Goal: Task Accomplishment & Management: Use online tool/utility

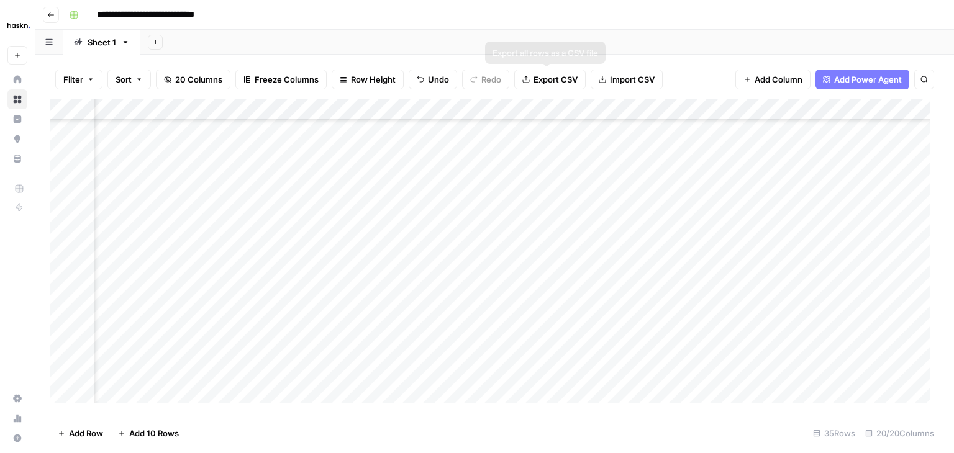
scroll to position [473, 1680]
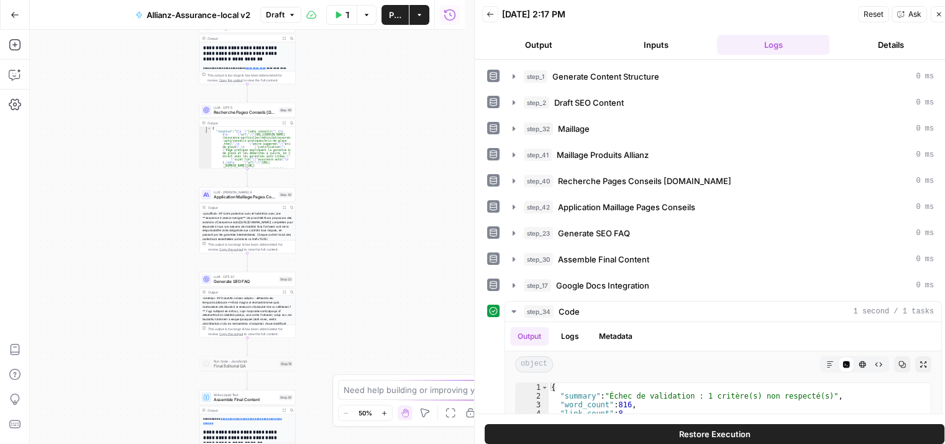
click at [365, 202] on div "**********" at bounding box center [247, 237] width 435 height 414
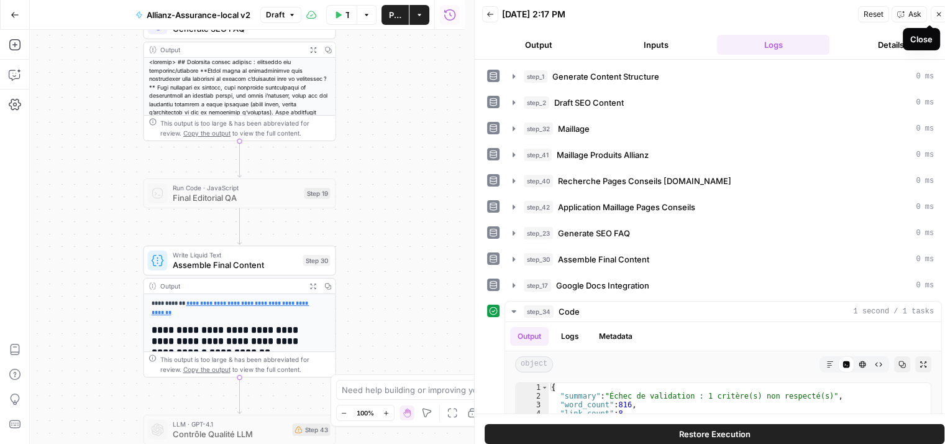
click at [942, 17] on icon "button" at bounding box center [938, 14] width 7 height 7
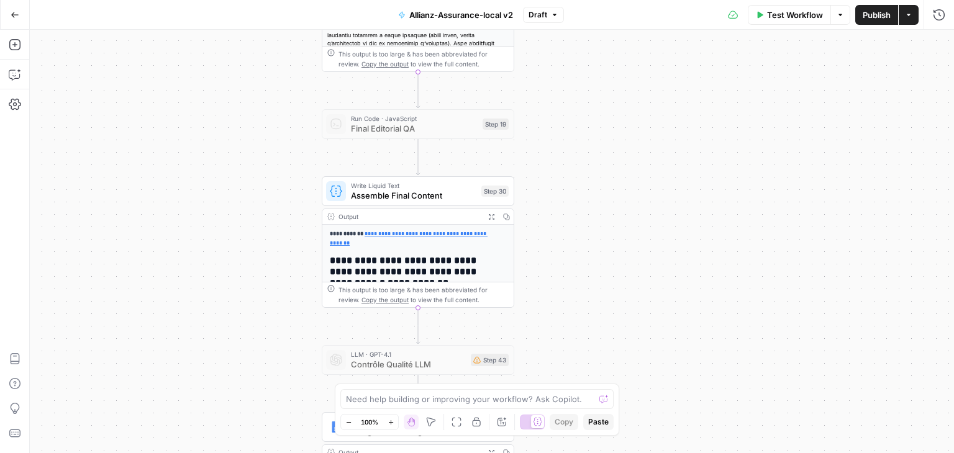
drag, startPoint x: 507, startPoint y: 199, endPoint x: 567, endPoint y: 88, distance: 127.0
click at [567, 88] on div "**********" at bounding box center [492, 242] width 924 height 424
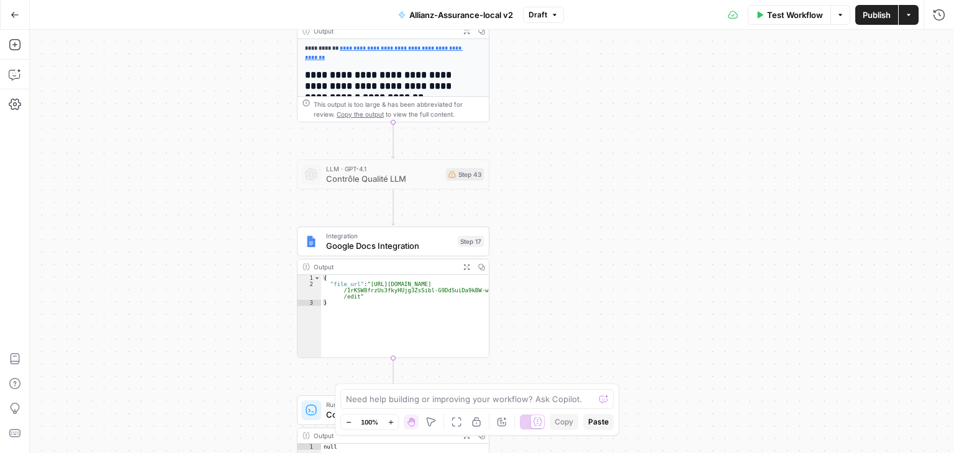
drag, startPoint x: 578, startPoint y: 196, endPoint x: 571, endPoint y: 32, distance: 163.5
click at [571, 32] on div "**********" at bounding box center [492, 242] width 924 height 424
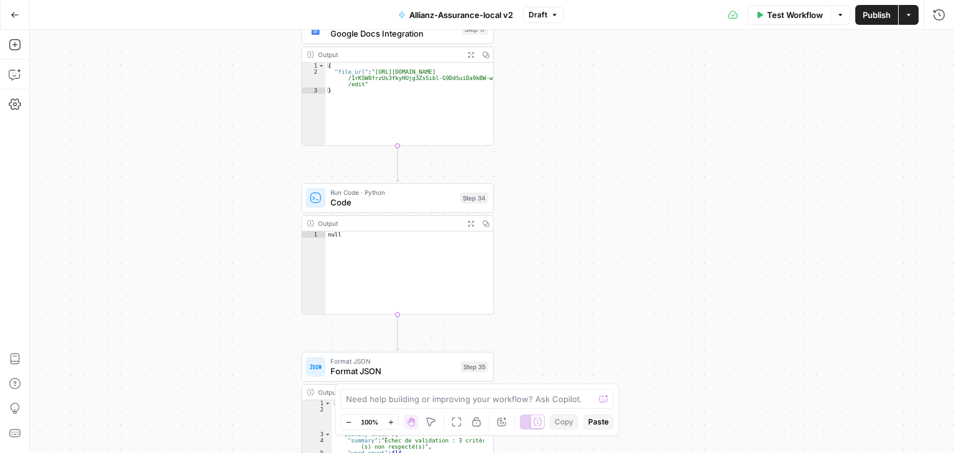
drag, startPoint x: 597, startPoint y: 213, endPoint x: 596, endPoint y: 6, distance: 206.9
click at [596, 6] on div "**********" at bounding box center [477, 226] width 954 height 453
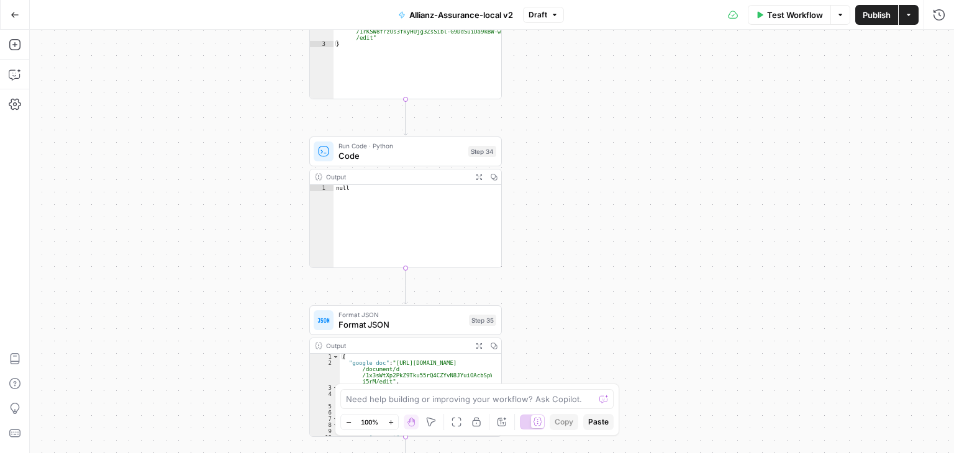
drag, startPoint x: 599, startPoint y: 196, endPoint x: 619, endPoint y: 343, distance: 147.9
click at [619, 343] on div "**********" at bounding box center [492, 242] width 924 height 424
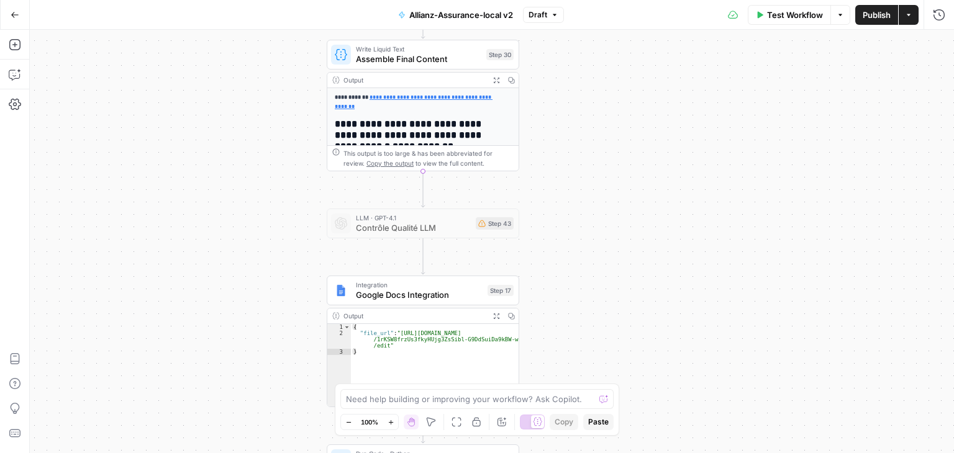
drag, startPoint x: 613, startPoint y: 275, endPoint x: 635, endPoint y: 475, distance: 201.3
click at [635, 443] on html "**********" at bounding box center [477, 226] width 954 height 453
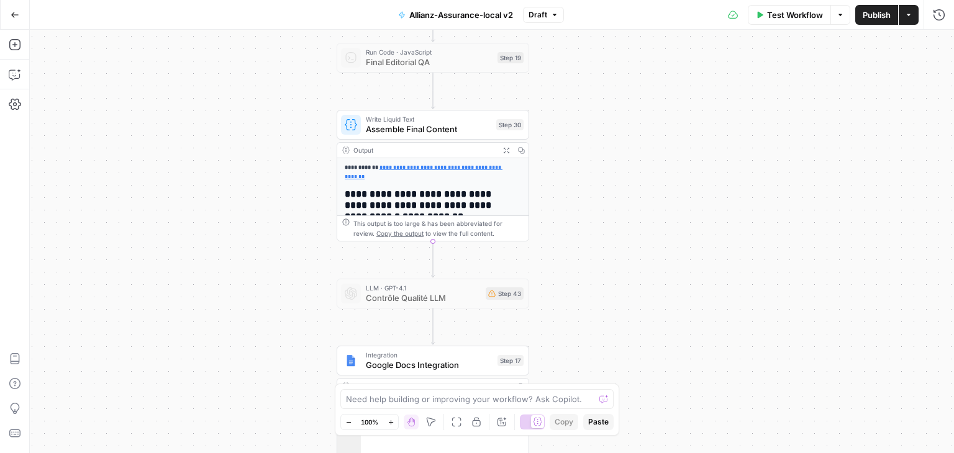
drag, startPoint x: 621, startPoint y: 316, endPoint x: 609, endPoint y: 447, distance: 131.6
click at [609, 443] on div "**********" at bounding box center [492, 242] width 924 height 424
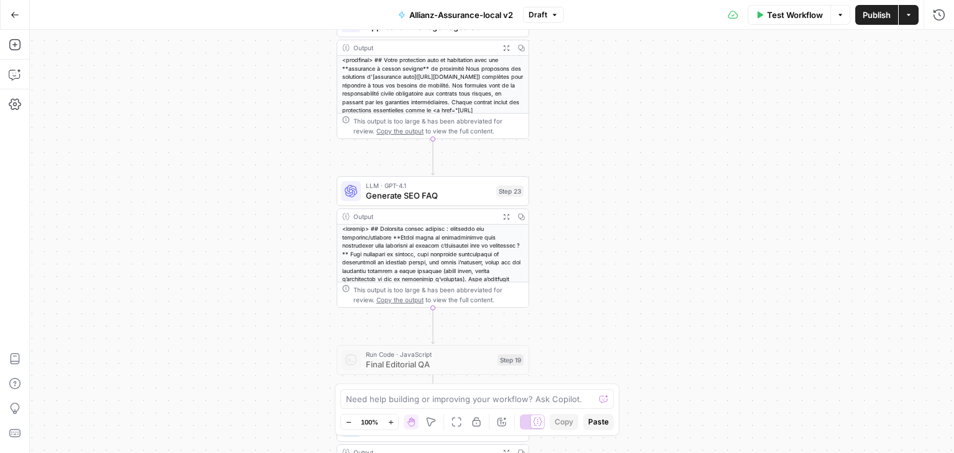
drag, startPoint x: 622, startPoint y: 250, endPoint x: 631, endPoint y: 426, distance: 176.0
click at [631, 426] on div "**********" at bounding box center [492, 242] width 924 height 424
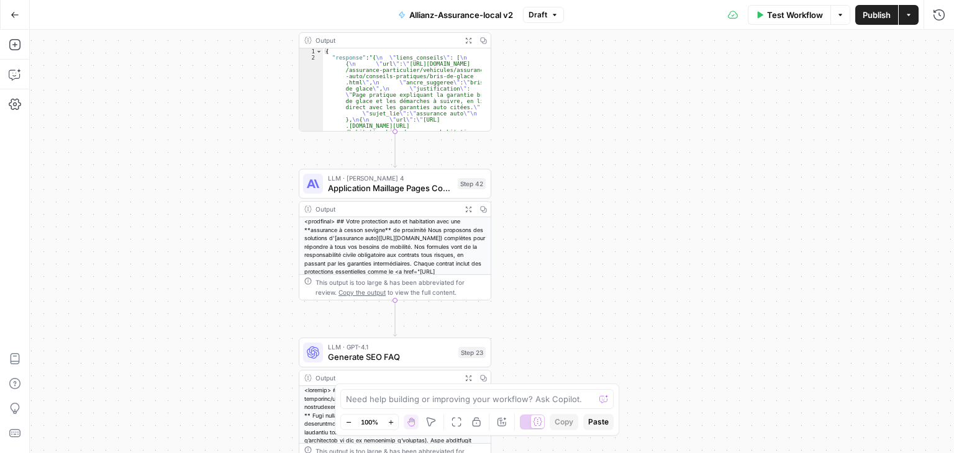
drag, startPoint x: 619, startPoint y: 234, endPoint x: 586, endPoint y: 396, distance: 165.3
click at [586, 396] on body "**********" at bounding box center [477, 226] width 954 height 453
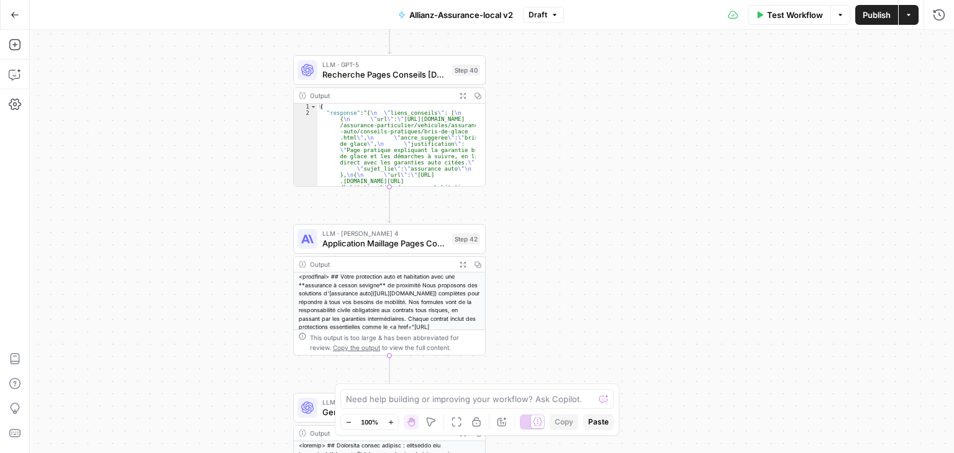
drag, startPoint x: 609, startPoint y: 211, endPoint x: 613, endPoint y: 385, distance: 174.0
click at [613, 385] on body "**********" at bounding box center [477, 226] width 954 height 453
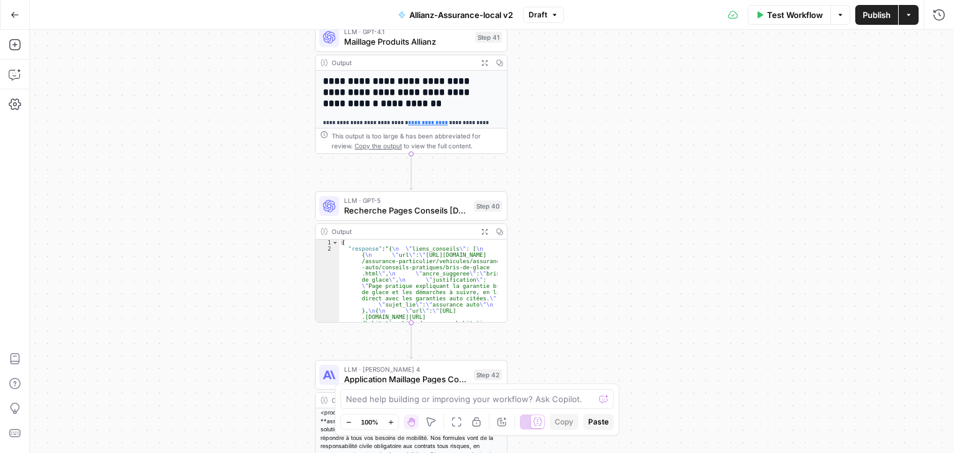
drag, startPoint x: 618, startPoint y: 307, endPoint x: 636, endPoint y: 336, distance: 34.3
click at [636, 336] on div "**********" at bounding box center [492, 242] width 924 height 424
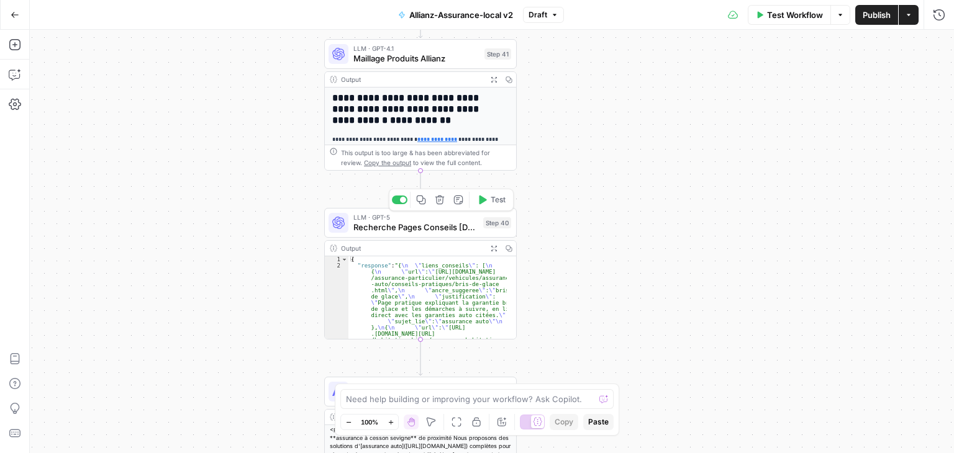
click at [375, 224] on span "Recherche Pages Conseils [DOMAIN_NAME]" at bounding box center [415, 227] width 125 height 12
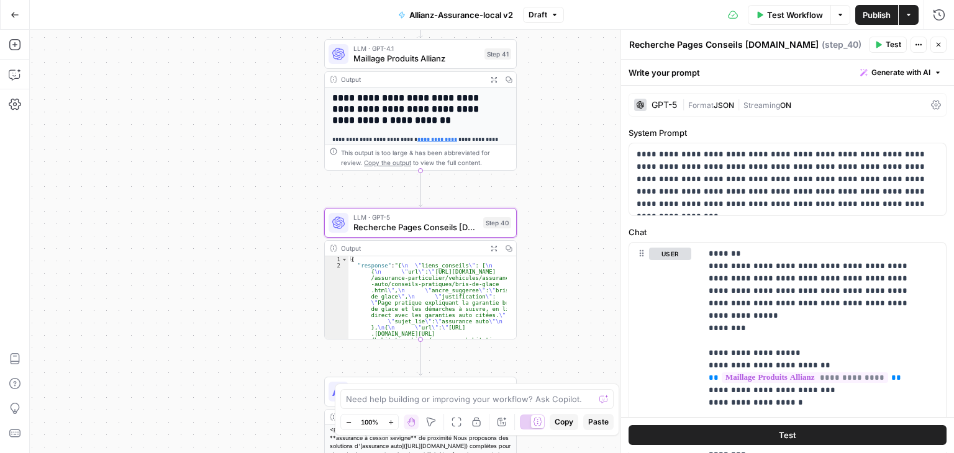
click at [927, 111] on div "GPT-5 | Format JSON | Streaming ON" at bounding box center [788, 105] width 318 height 24
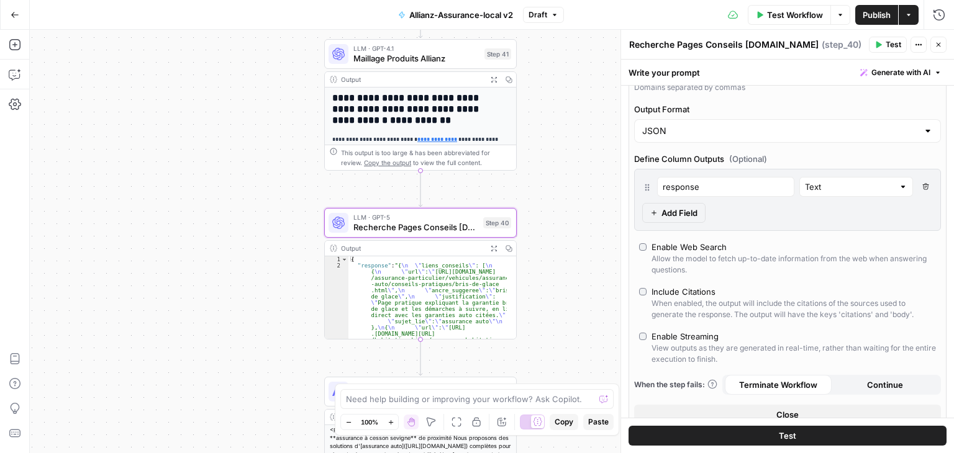
scroll to position [320, 0]
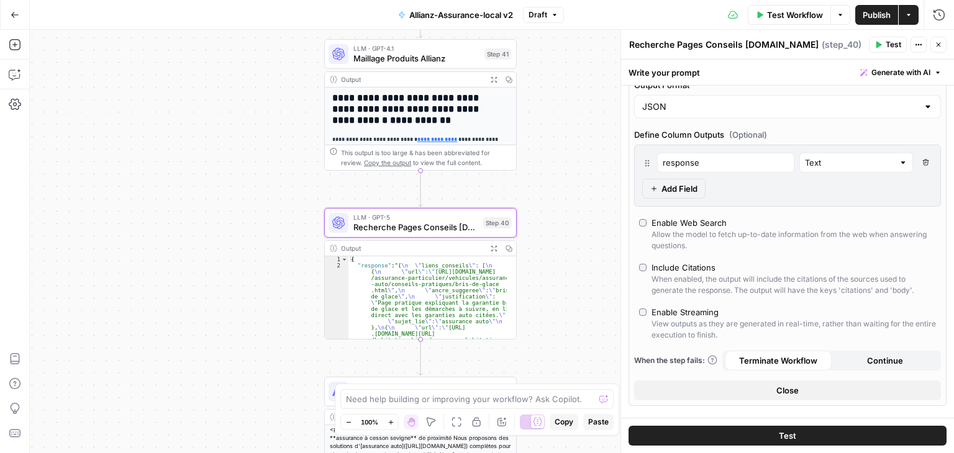
click at [922, 159] on icon "button" at bounding box center [925, 162] width 7 height 7
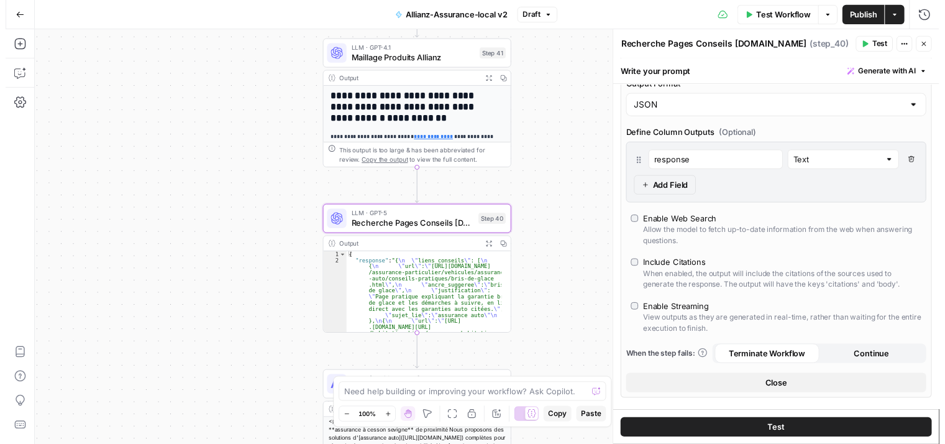
scroll to position [286, 0]
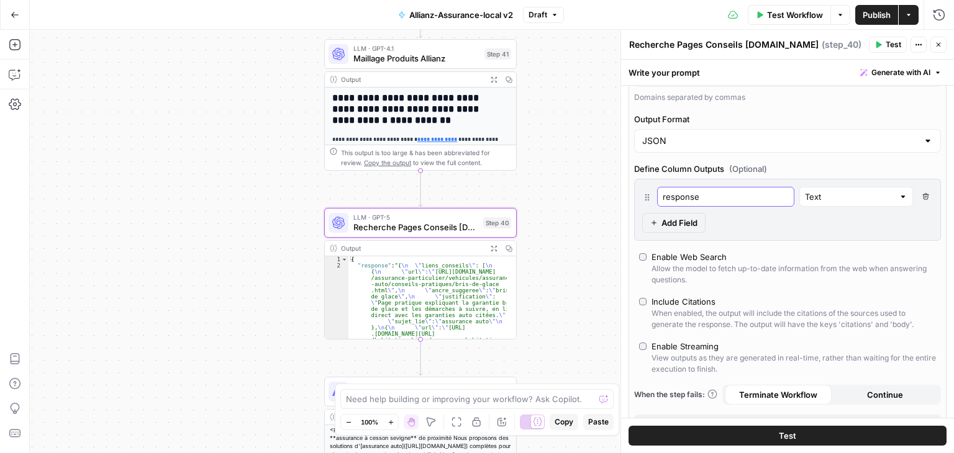
click at [729, 197] on input "response" at bounding box center [726, 197] width 126 height 12
type input "r"
click at [781, 441] on span "Test" at bounding box center [787, 436] width 17 height 12
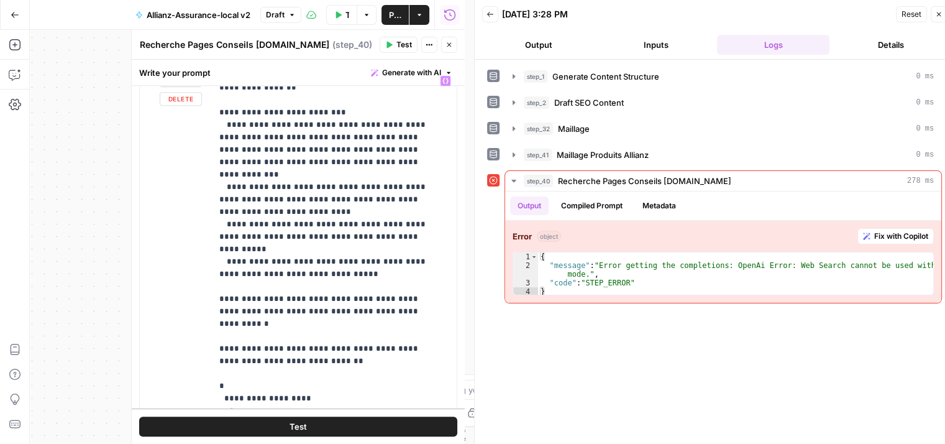
scroll to position [621, 0]
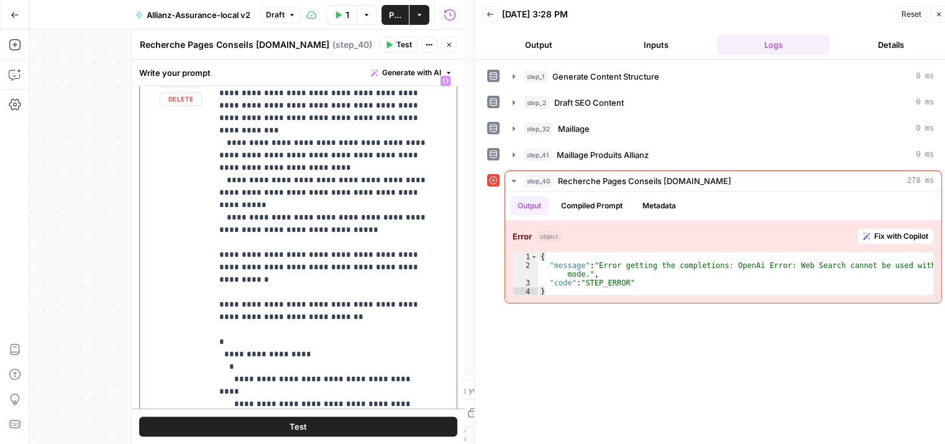
drag, startPoint x: 216, startPoint y: 211, endPoint x: 343, endPoint y: 403, distance: 230.4
click at [343, 403] on div "**********" at bounding box center [329, 323] width 235 height 506
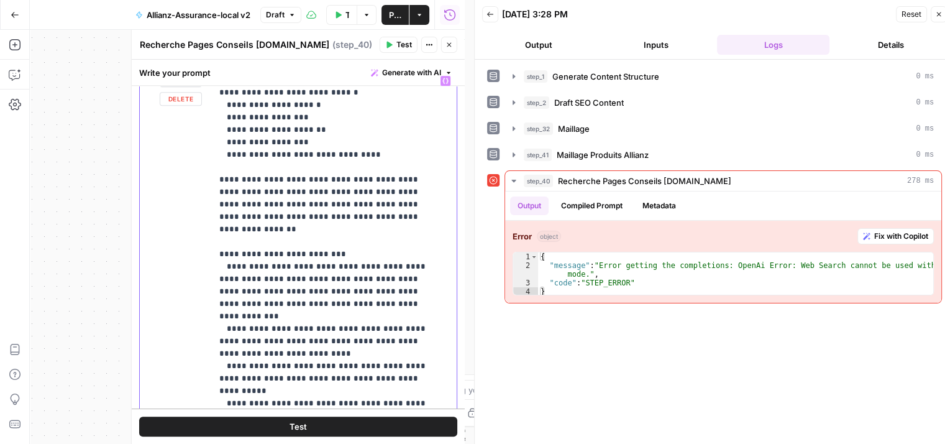
scroll to position [423, 0]
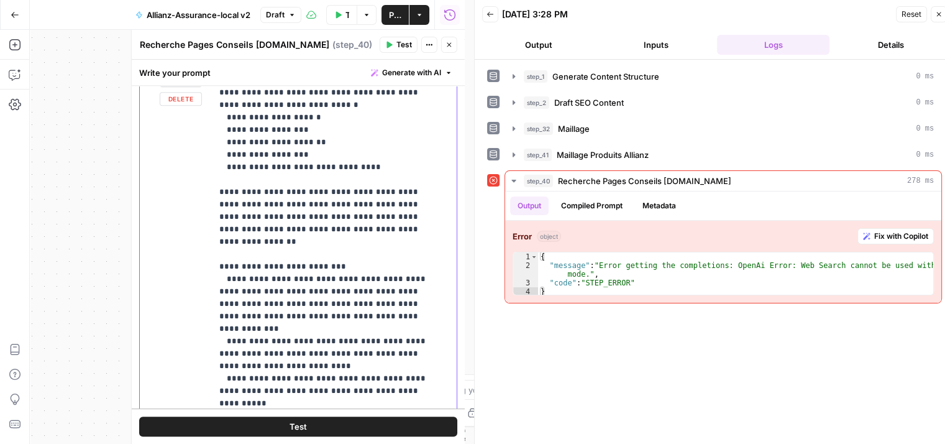
click at [176, 249] on div "user Delete" at bounding box center [181, 338] width 42 height 526
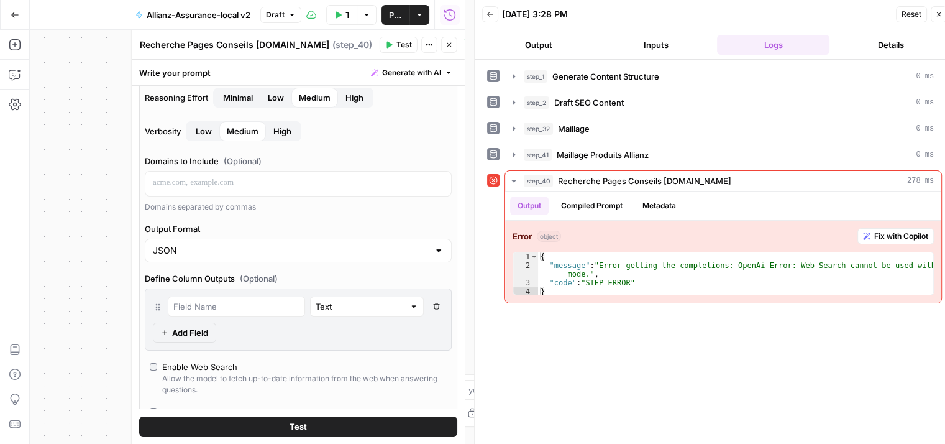
scroll to position [179, 0]
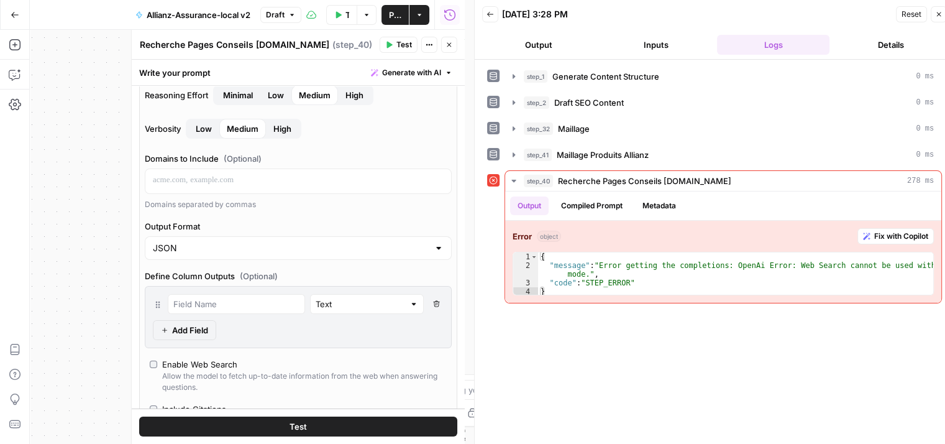
click at [423, 248] on div "JSON" at bounding box center [298, 248] width 307 height 24
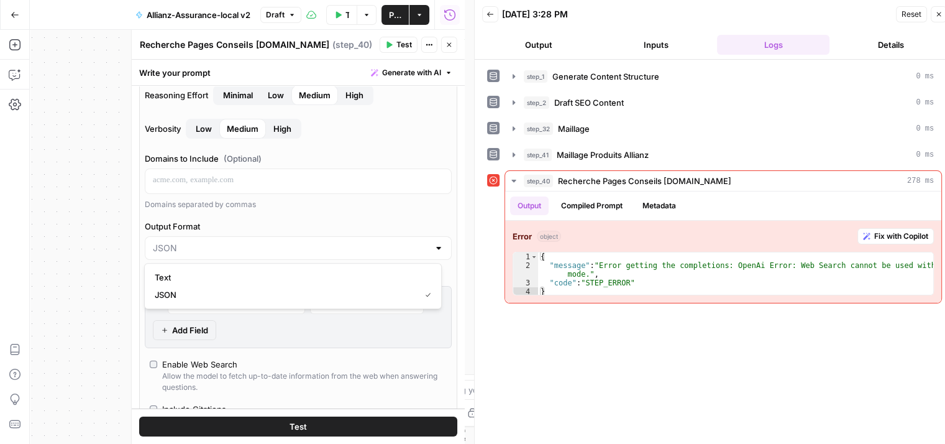
type input "JSON"
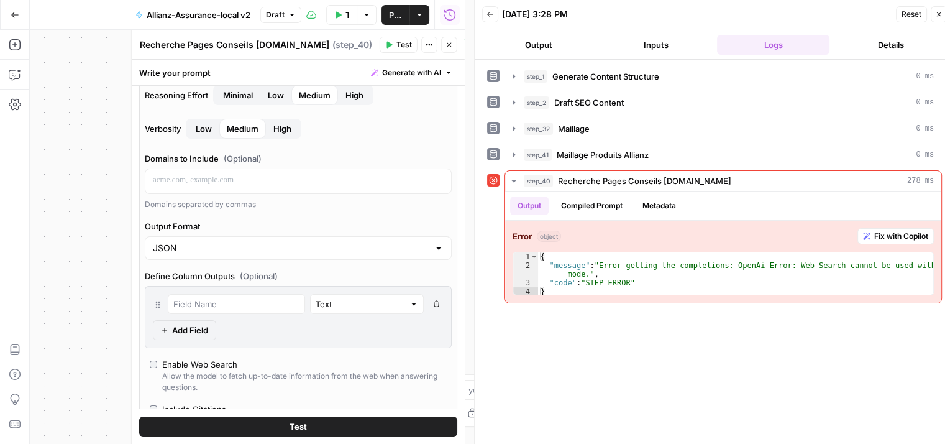
click at [83, 258] on div "**********" at bounding box center [247, 237] width 435 height 414
click at [210, 246] on input "Output Format" at bounding box center [291, 248] width 276 height 12
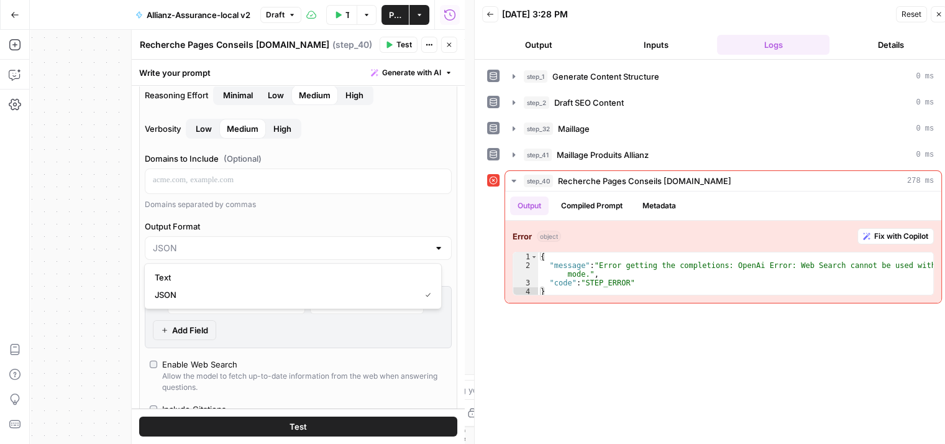
type input "JSON"
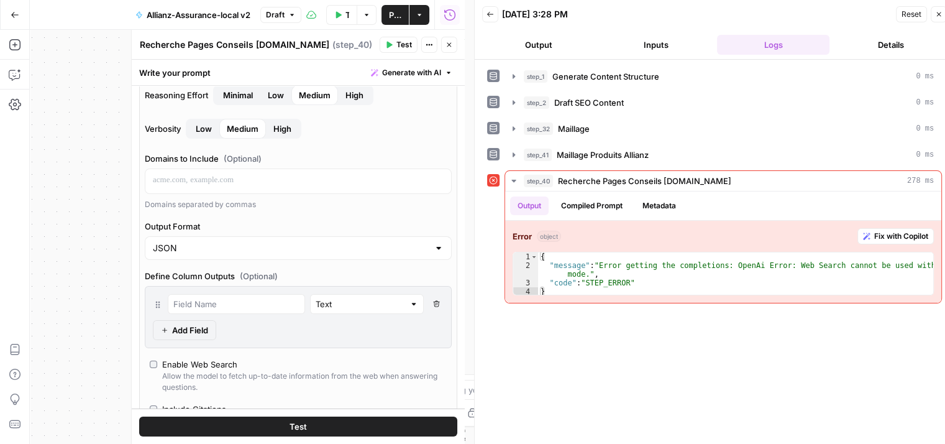
click at [117, 293] on div "**********" at bounding box center [247, 237] width 435 height 414
click at [251, 248] on input "Output Format" at bounding box center [291, 248] width 276 height 12
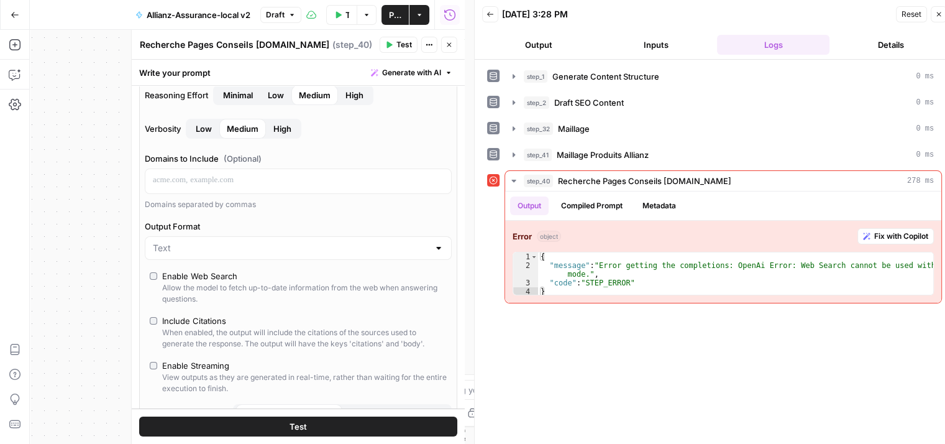
type input "Text"
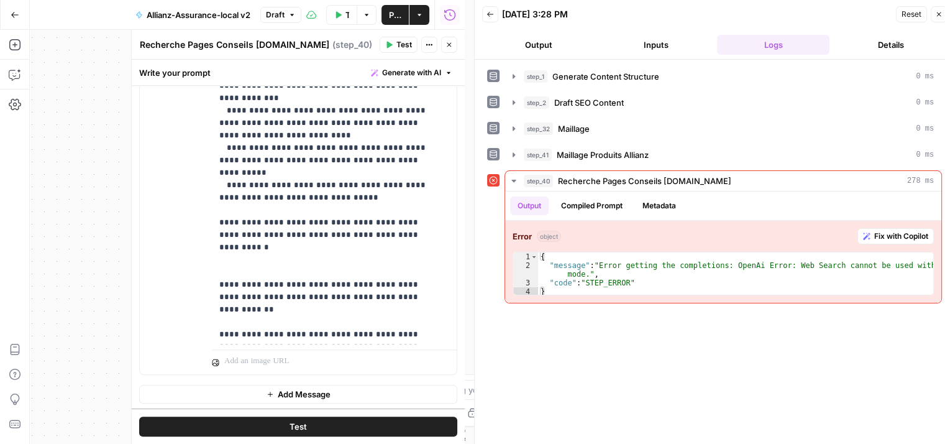
scroll to position [10, 0]
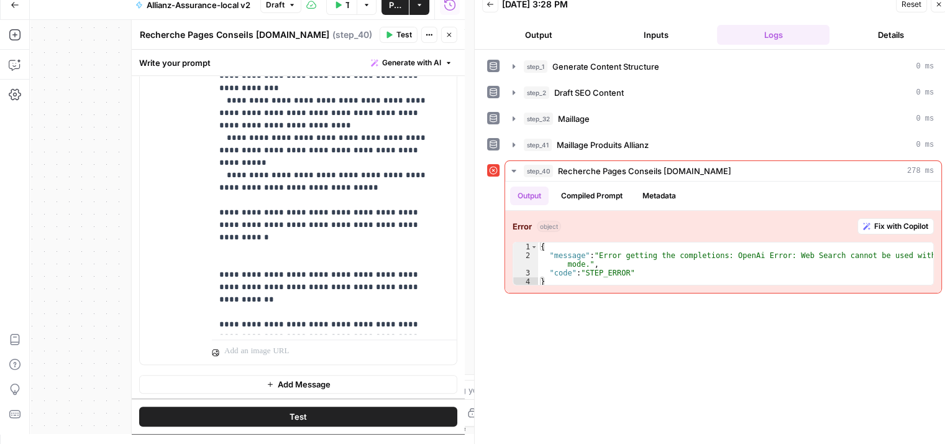
click at [166, 207] on div "user Delete" at bounding box center [181, 97] width 42 height 526
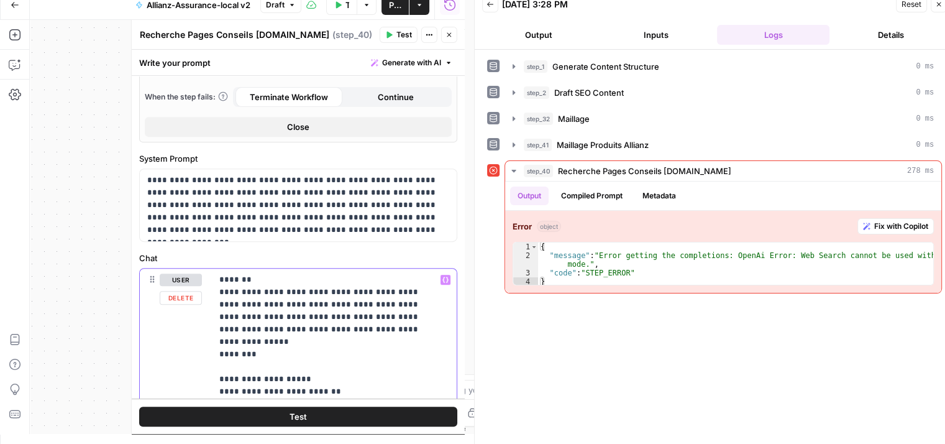
scroll to position [530, 0]
click at [19, 66] on icon "button" at bounding box center [15, 64] width 12 height 12
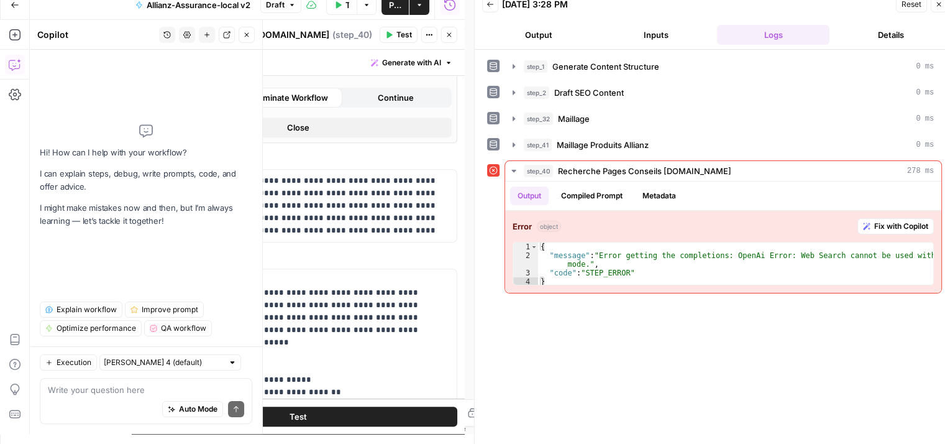
click at [97, 397] on div "Auto Mode Send" at bounding box center [146, 409] width 196 height 27
click at [170, 31] on icon "button" at bounding box center [166, 34] width 7 height 7
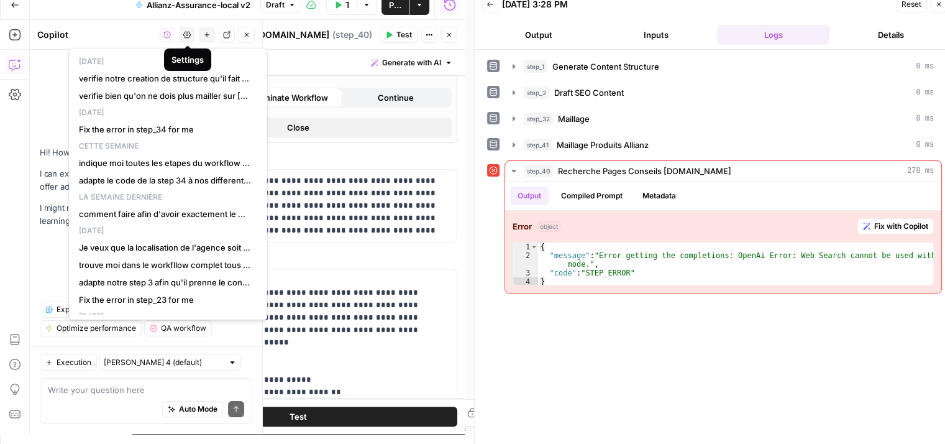
click at [188, 35] on icon "button" at bounding box center [186, 34] width 7 height 7
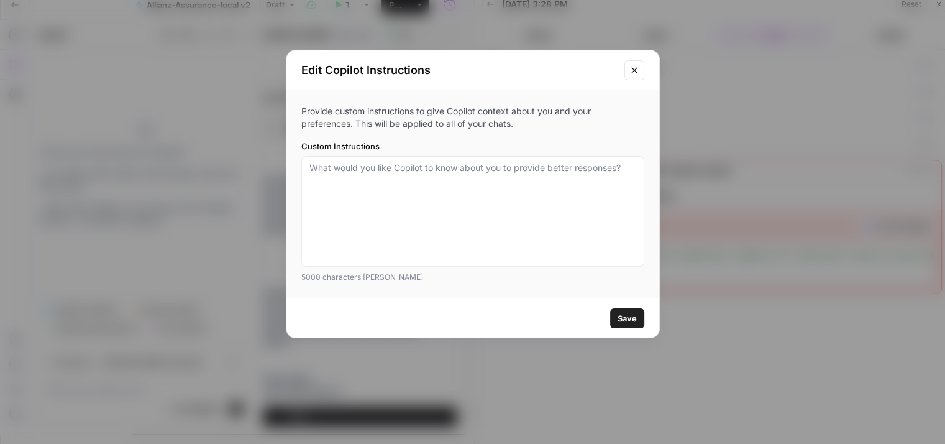
click at [627, 72] on button "Close modal" at bounding box center [634, 70] width 20 height 20
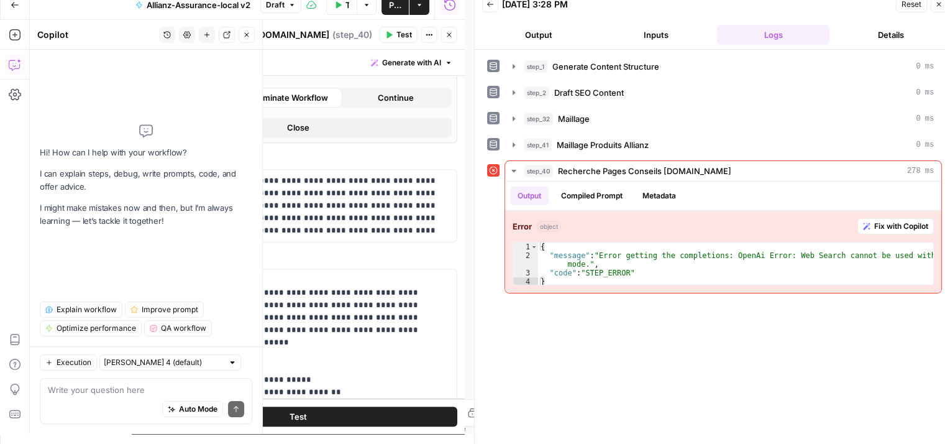
click at [84, 406] on div "Auto Mode Send" at bounding box center [146, 409] width 196 height 27
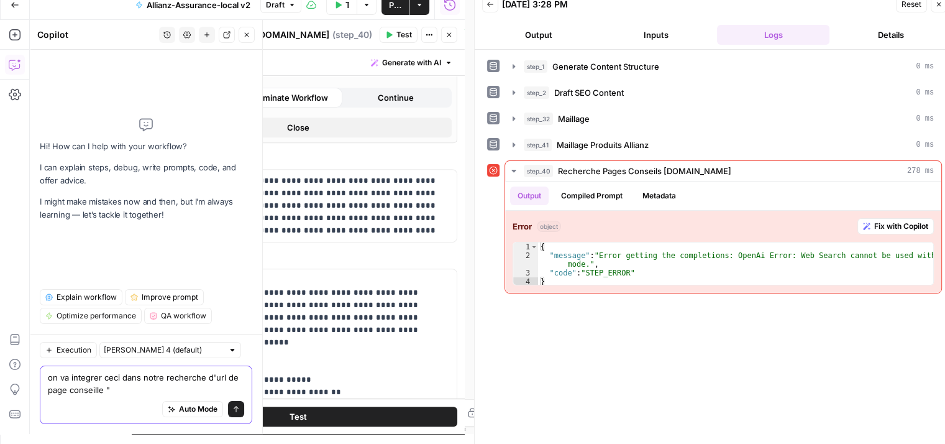
paste textarea "les urls doivent contenir "conseils-pratiques""
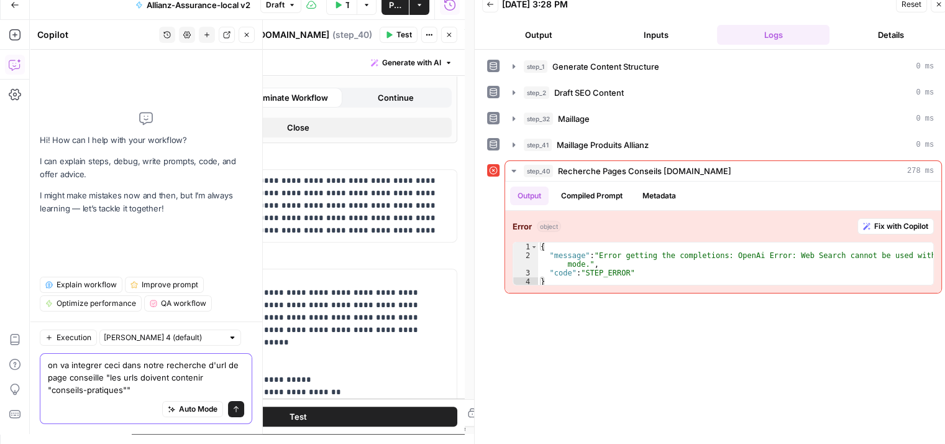
type textarea "on va integrer ceci dans notre recherche d'url de page conseille "les urls doiv…"
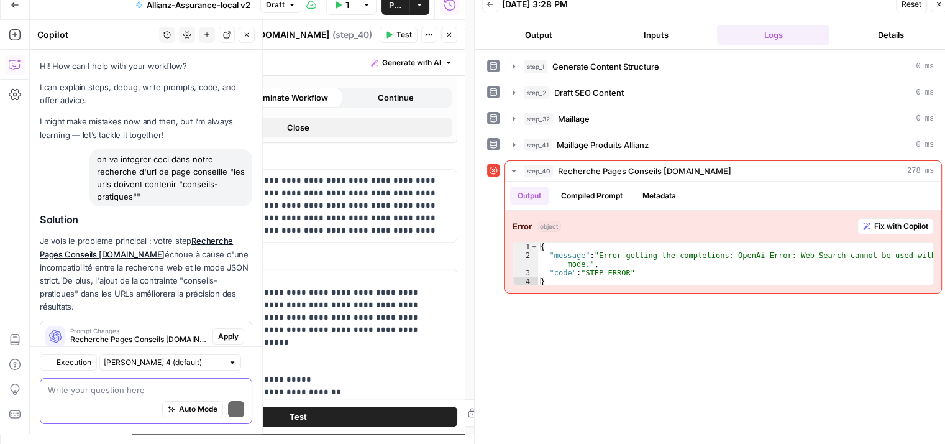
scroll to position [34, 0]
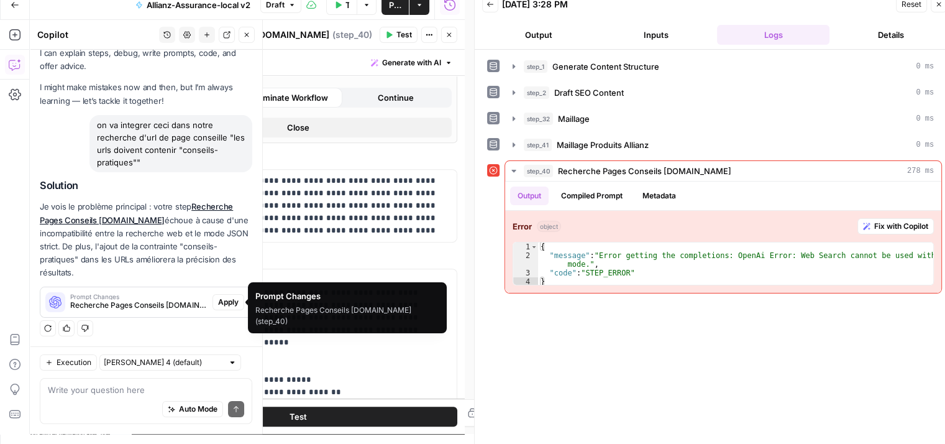
click at [158, 309] on span "Recherche Pages Conseils [DOMAIN_NAME] (step_40)" at bounding box center [138, 304] width 137 height 11
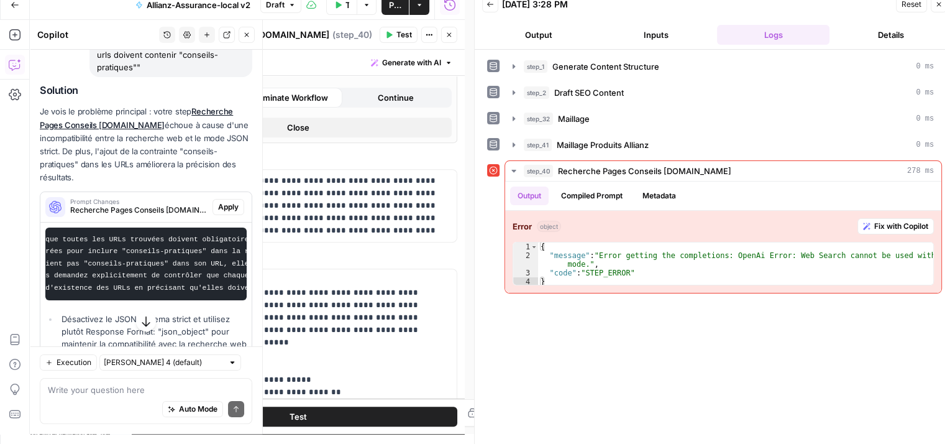
scroll to position [0, 189]
click at [218, 204] on span "Apply" at bounding box center [228, 206] width 20 height 11
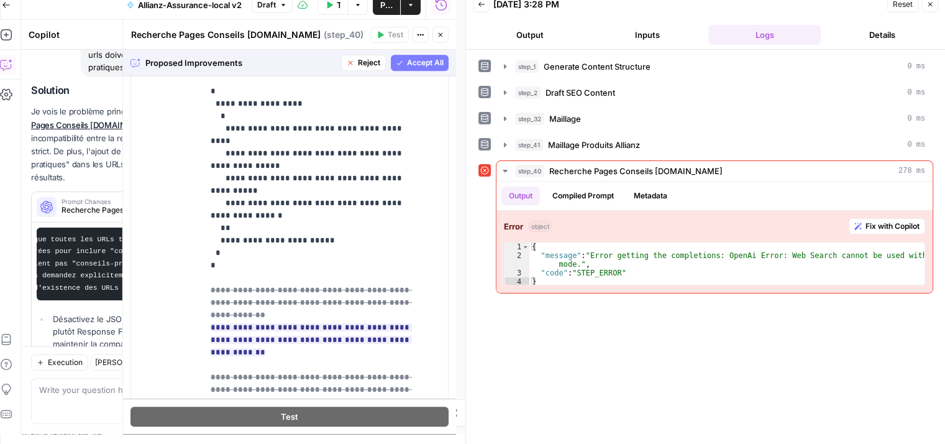
scroll to position [943, 0]
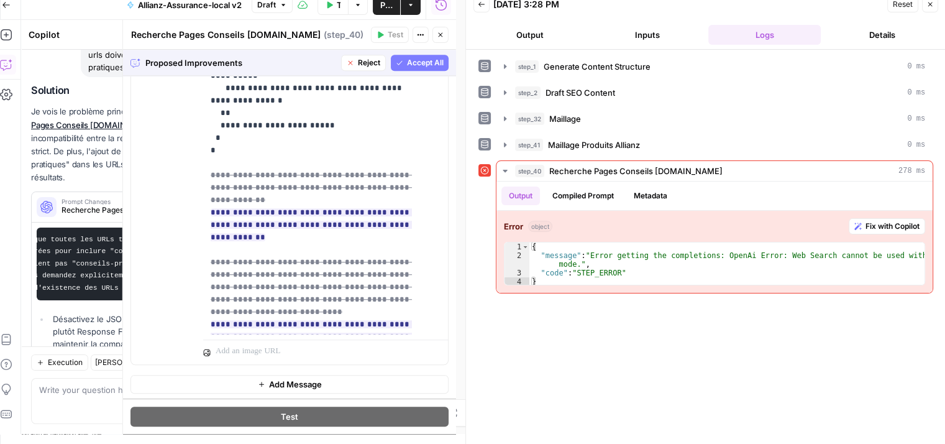
click at [421, 65] on span "Accept All" at bounding box center [425, 62] width 37 height 11
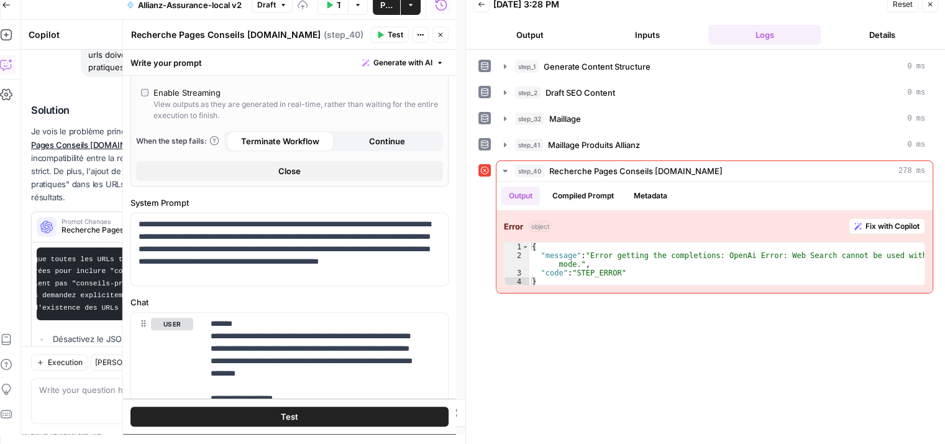
scroll to position [485, 0]
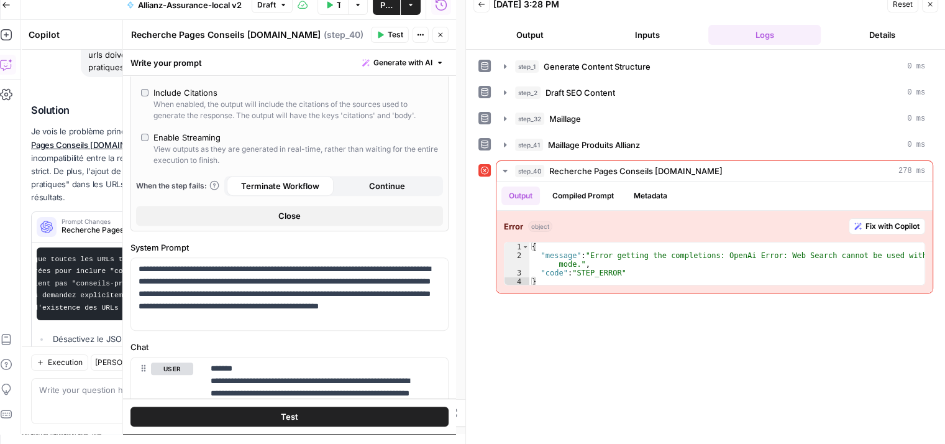
click at [281, 411] on span "Test" at bounding box center [289, 416] width 17 height 12
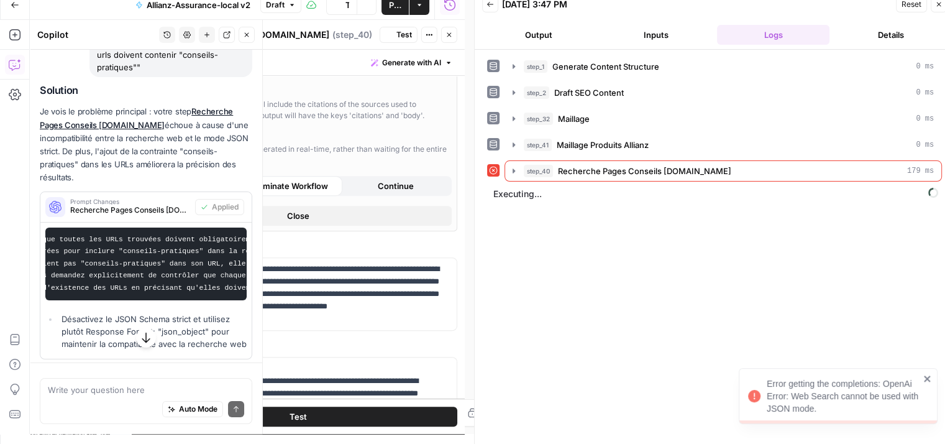
scroll to position [54, 0]
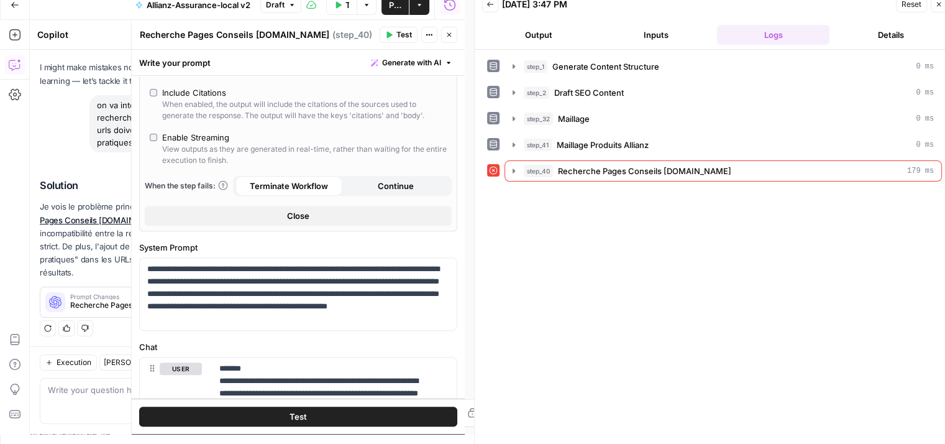
click at [494, 168] on icon at bounding box center [493, 170] width 9 height 9
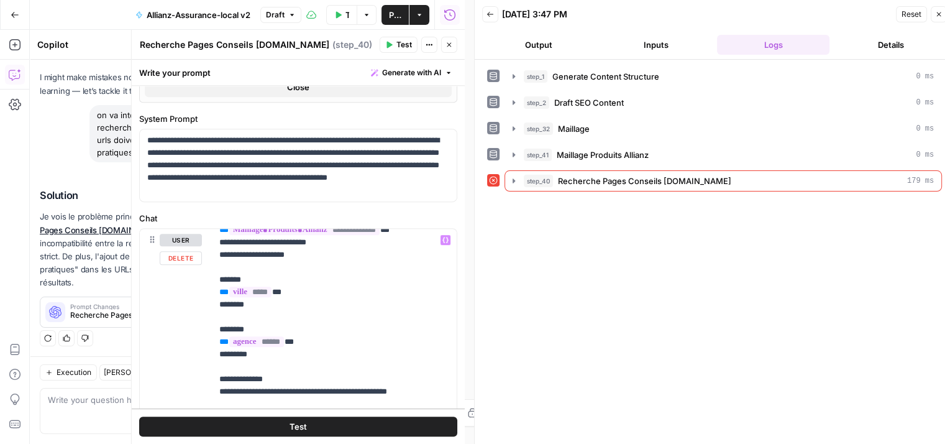
scroll to position [0, 0]
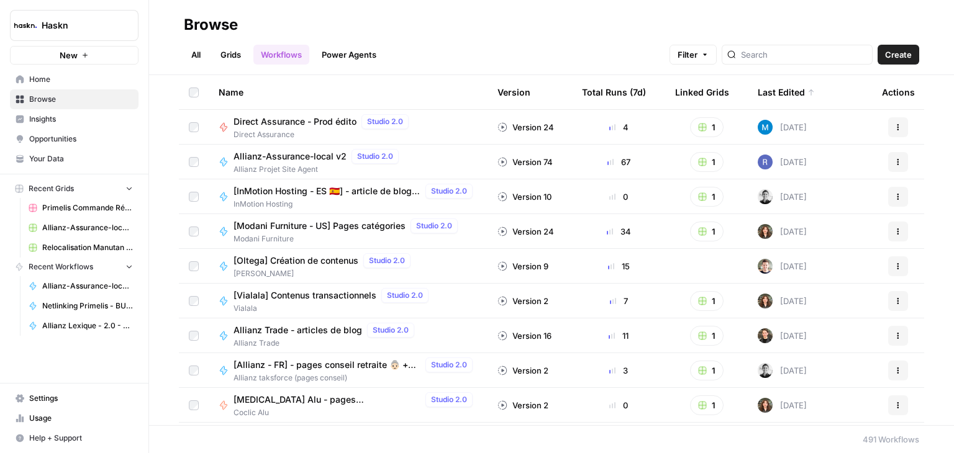
click at [301, 159] on span "Allianz-Assurance-local v2" at bounding box center [290, 156] width 113 height 12
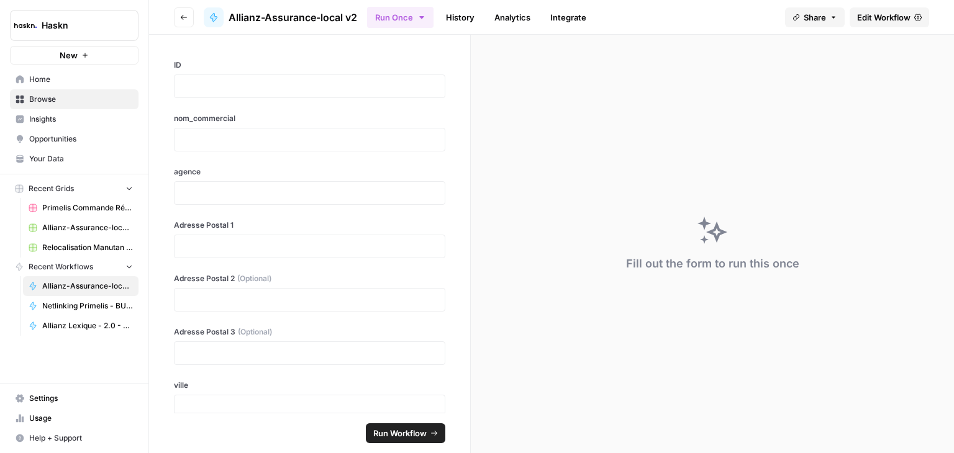
click at [892, 16] on span "Edit Workflow" at bounding box center [883, 17] width 53 height 12
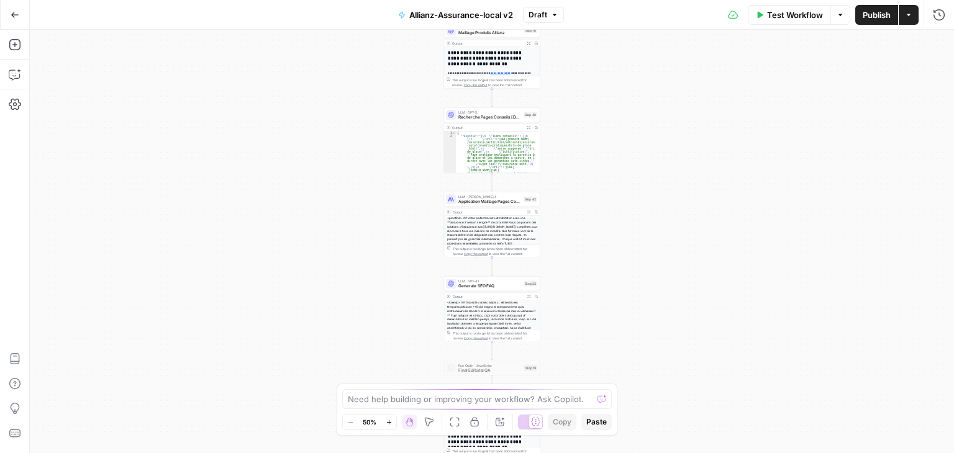
click at [631, 301] on div "**********" at bounding box center [492, 242] width 924 height 424
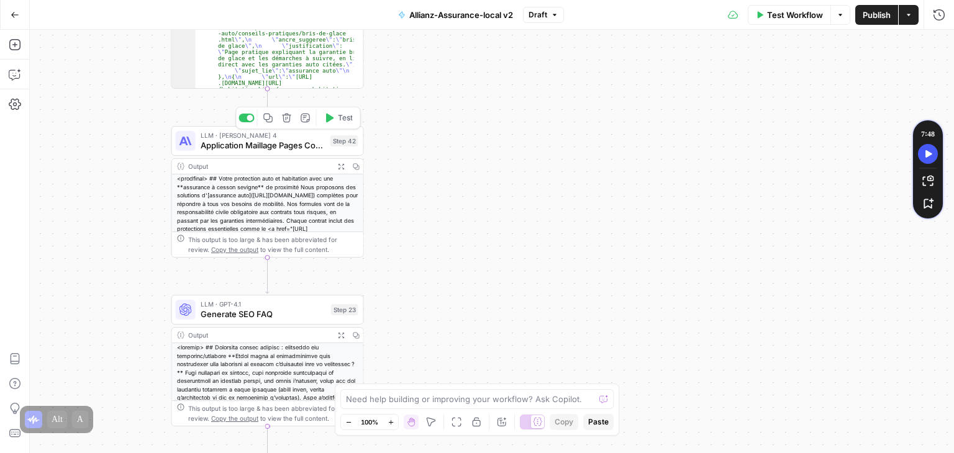
click at [217, 148] on span "Application Maillage Pages Conseils" at bounding box center [263, 145] width 125 height 12
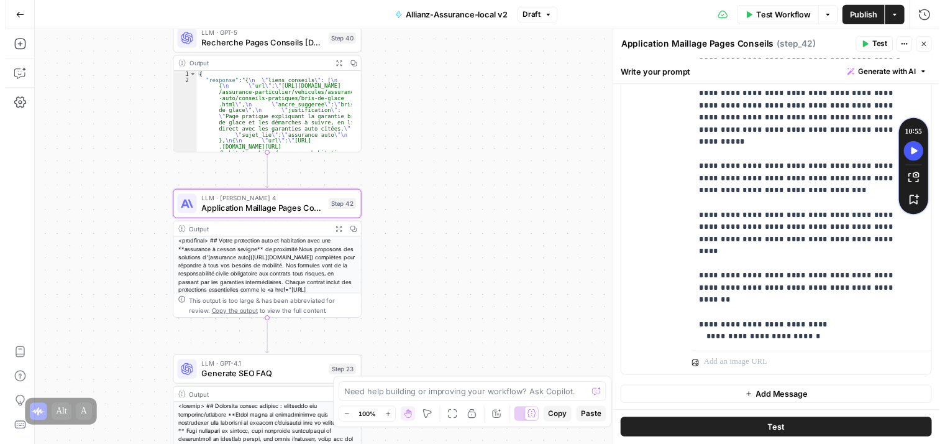
scroll to position [271, 0]
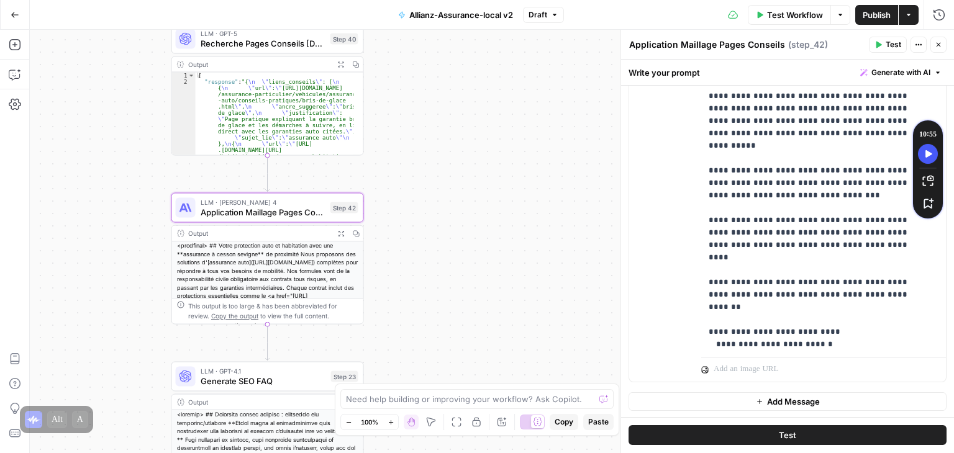
click at [779, 439] on span "Test" at bounding box center [787, 436] width 17 height 12
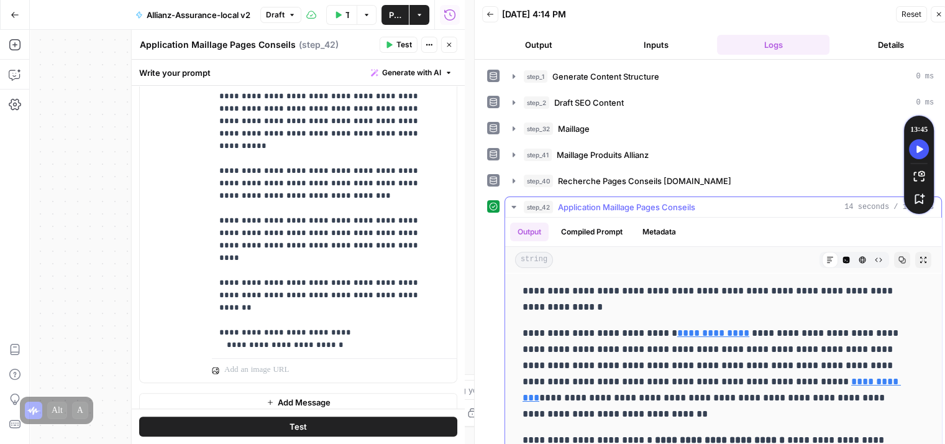
click at [508, 209] on button "step_42 Application Maillage Pages Conseils 14 seconds / 1 tasks" at bounding box center [723, 207] width 436 height 20
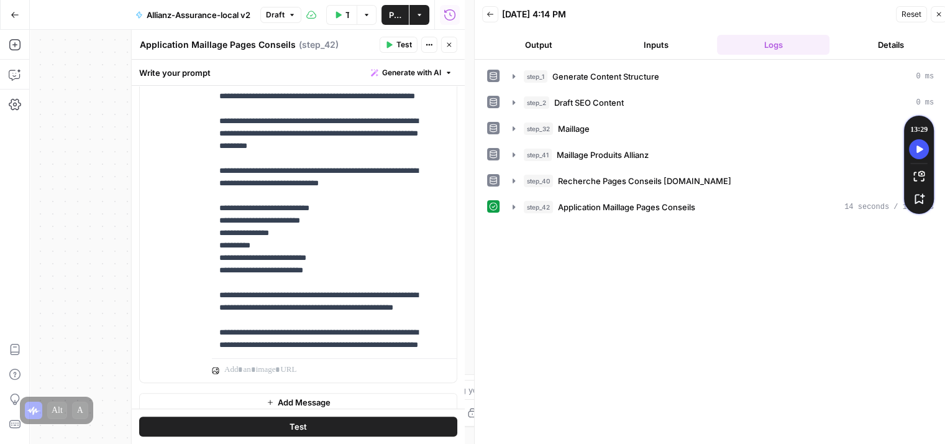
click at [451, 42] on icon "button" at bounding box center [448, 44] width 7 height 7
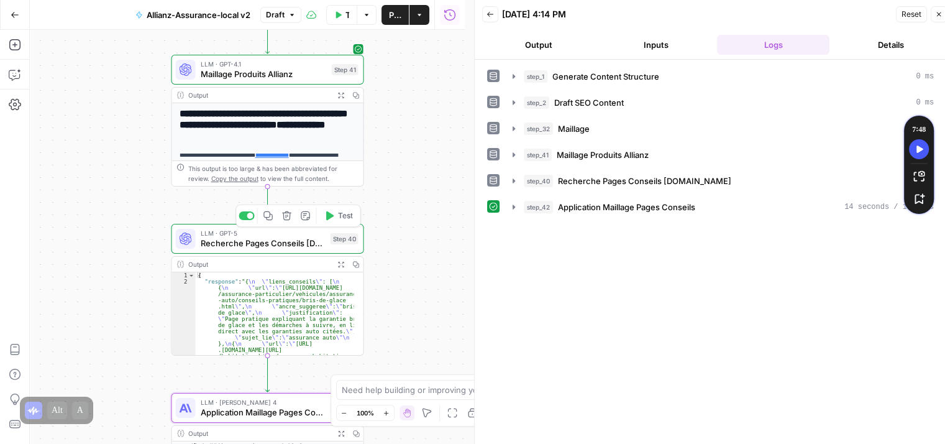
click at [333, 222] on button "Test" at bounding box center [338, 215] width 39 height 16
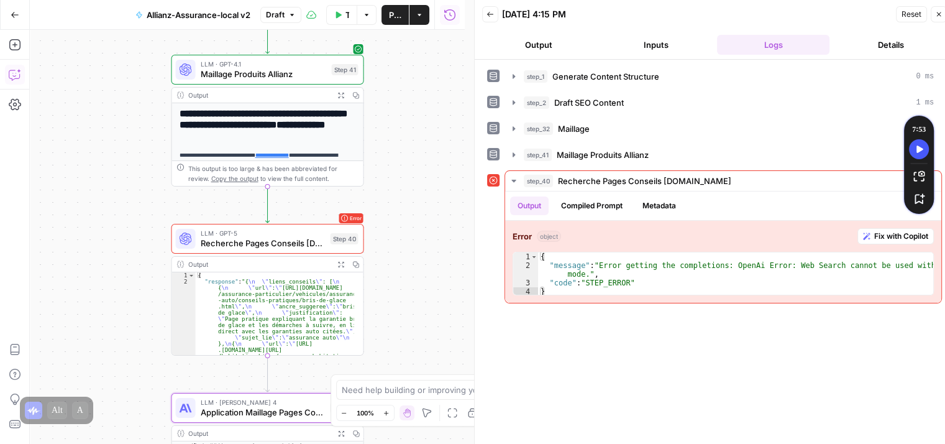
click at [12, 76] on icon "button" at bounding box center [15, 74] width 12 height 12
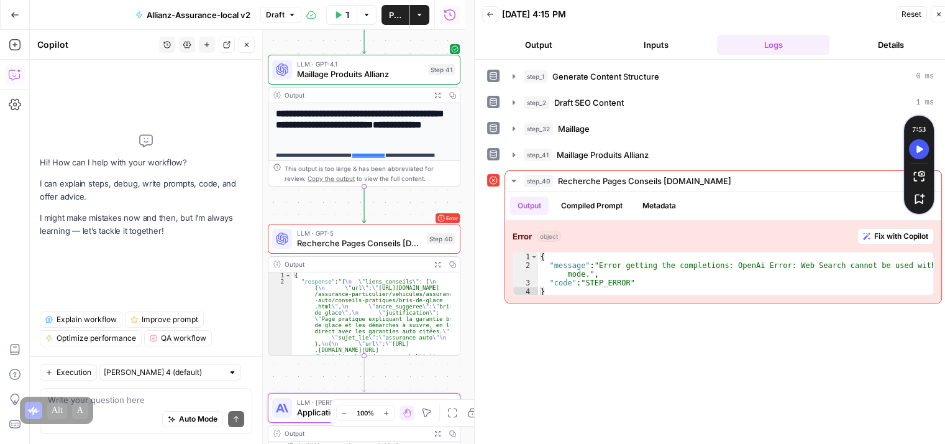
click at [134, 403] on textarea at bounding box center [146, 399] width 196 height 12
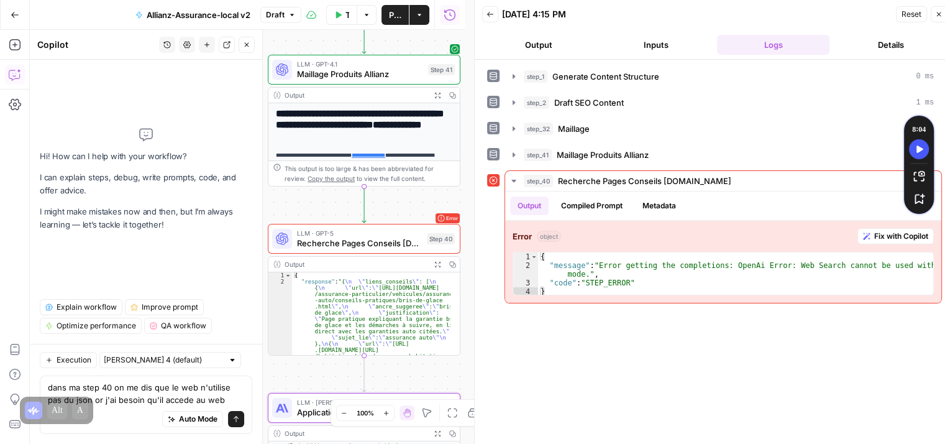
type textarea "dans ma step 40 on me dis que le web n'utilise pas du json or j'ai besoin qu'il…"
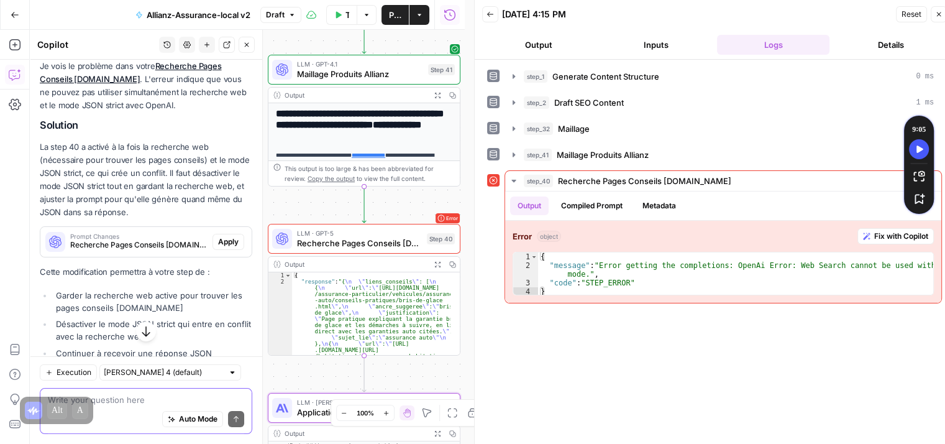
scroll to position [158, 0]
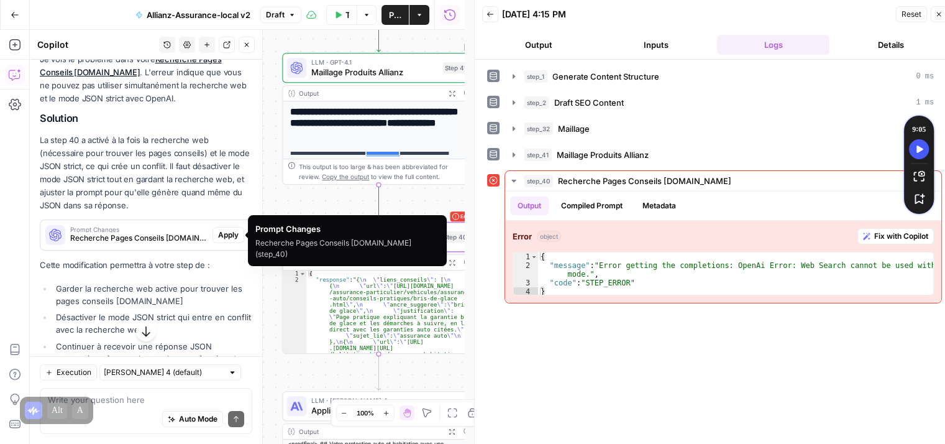
click at [218, 232] on span "Apply" at bounding box center [228, 234] width 20 height 11
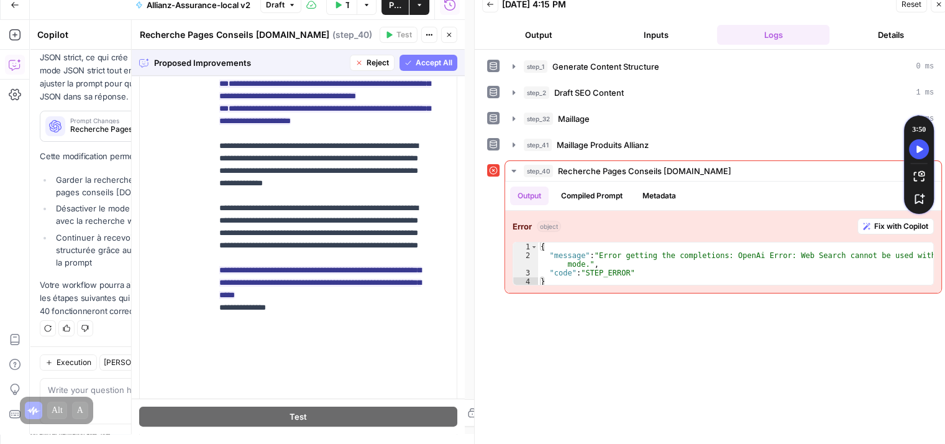
scroll to position [1044, 0]
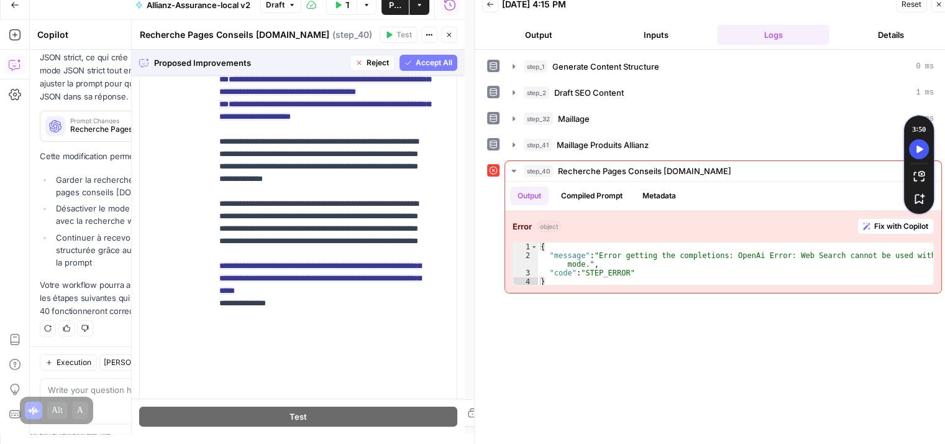
click at [416, 64] on span "Accept All" at bounding box center [434, 62] width 37 height 11
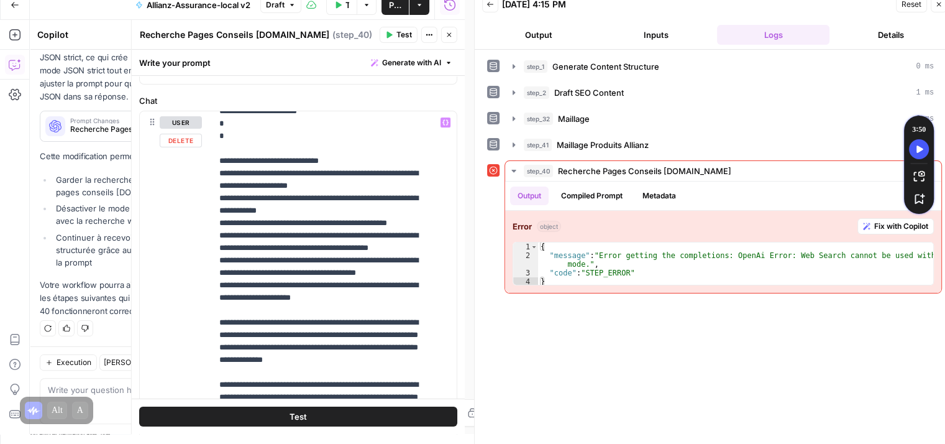
scroll to position [1019, 0]
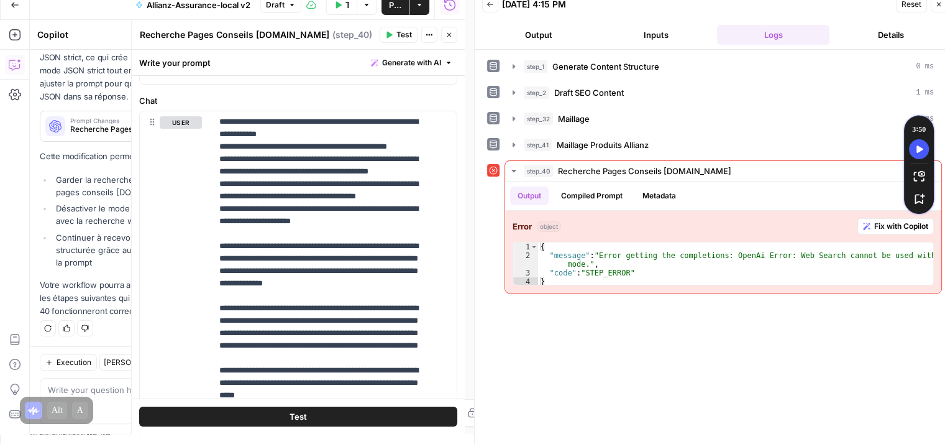
click at [345, 418] on button "Test" at bounding box center [298, 416] width 318 height 20
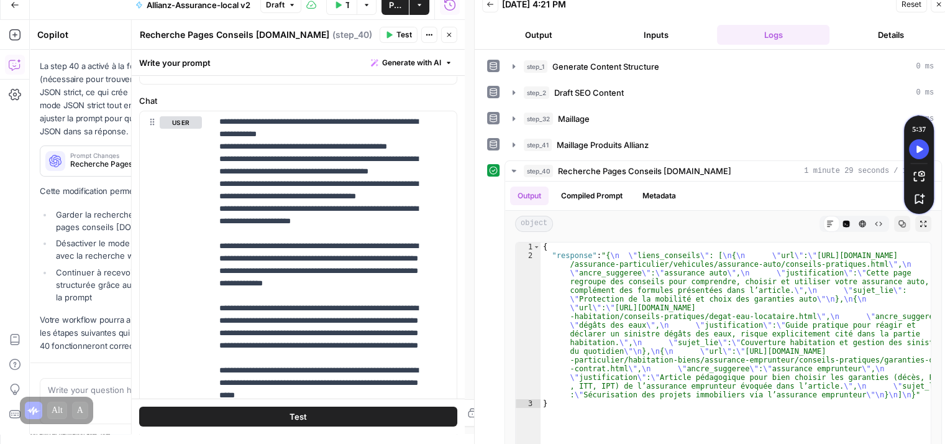
scroll to position [277, 0]
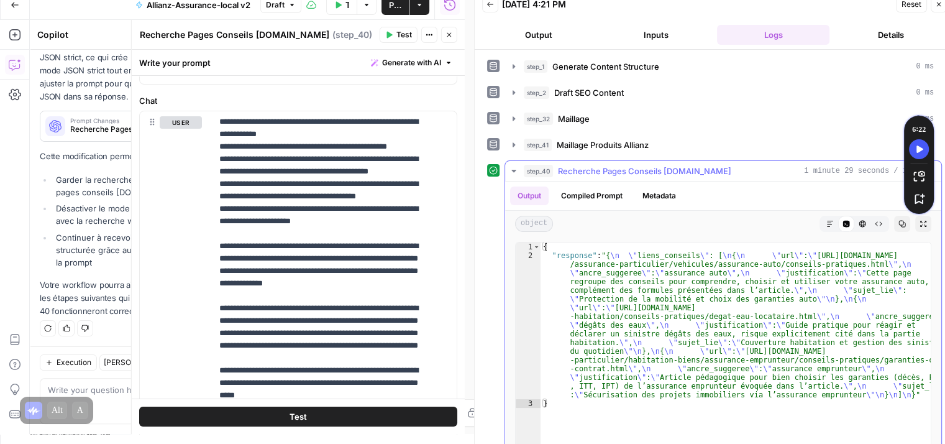
click at [822, 227] on button "Markdown" at bounding box center [830, 224] width 16 height 16
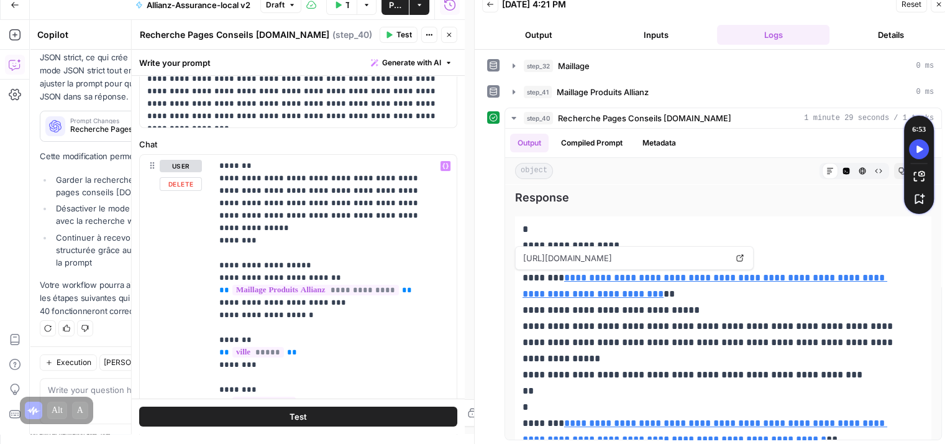
scroll to position [0, 0]
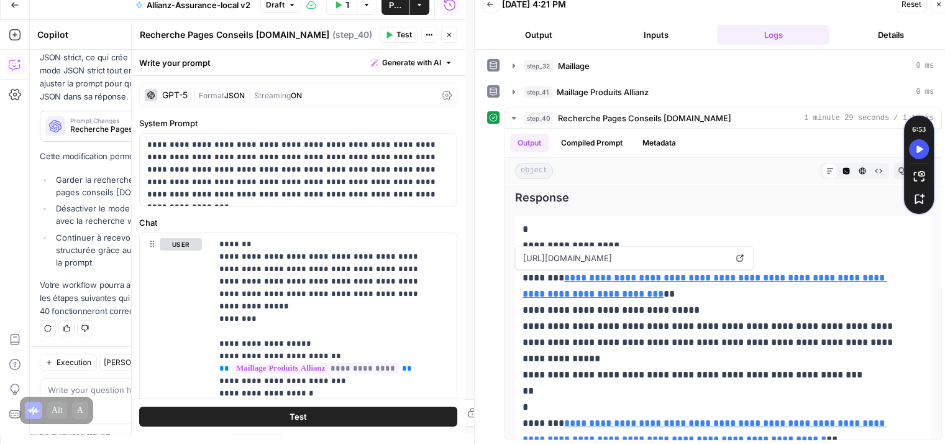
click at [442, 95] on icon at bounding box center [447, 95] width 10 height 10
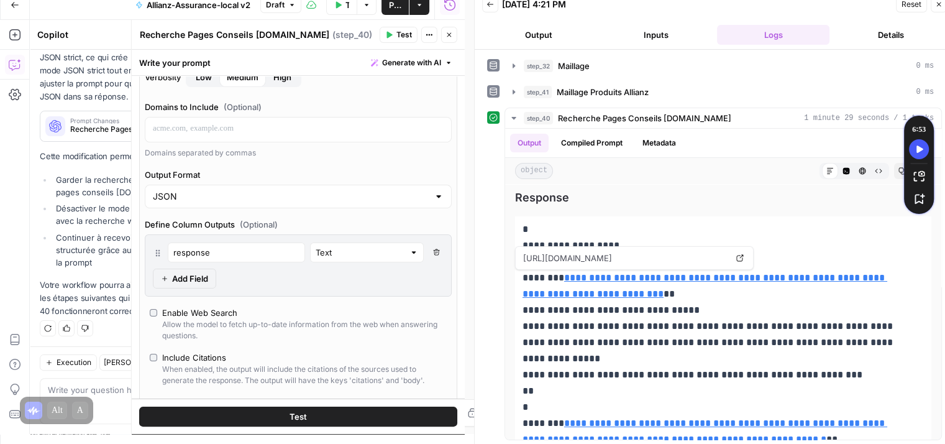
scroll to position [221, 0]
click at [228, 253] on input "response" at bounding box center [236, 251] width 126 height 12
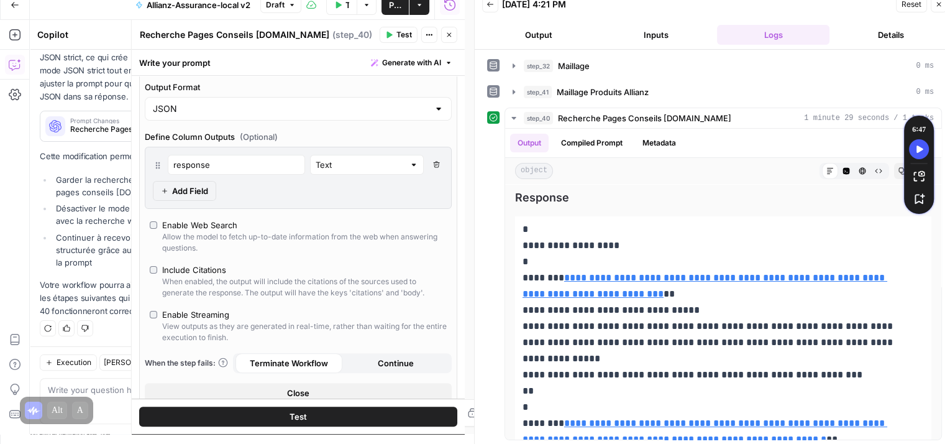
click at [352, 187] on div "response Text Delete Field Add Field" at bounding box center [298, 178] width 307 height 62
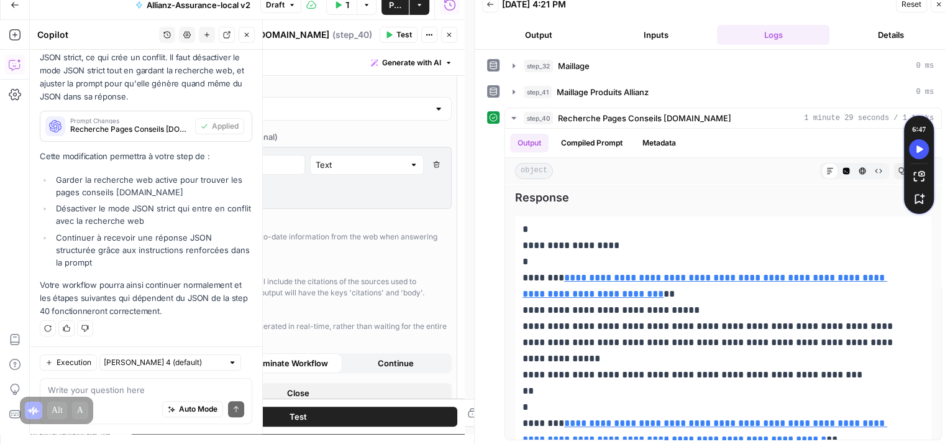
click at [15, 70] on button "Copilot" at bounding box center [15, 65] width 20 height 20
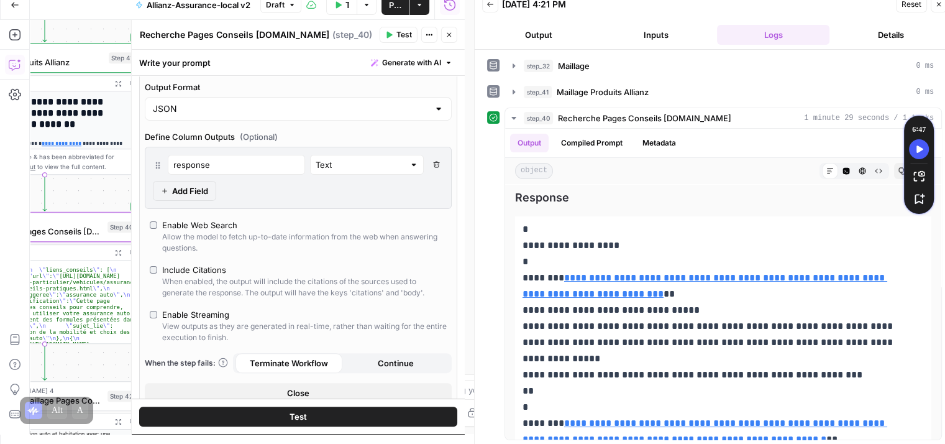
click at [15, 70] on button "Copilot" at bounding box center [15, 65] width 20 height 20
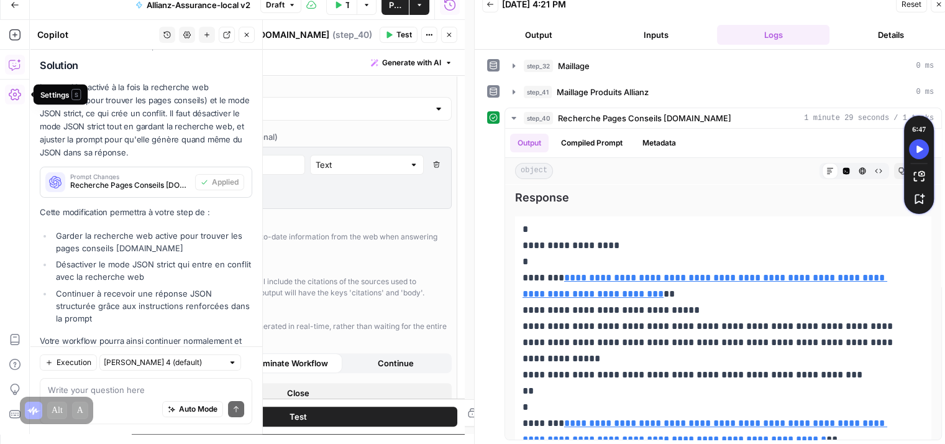
scroll to position [277, 0]
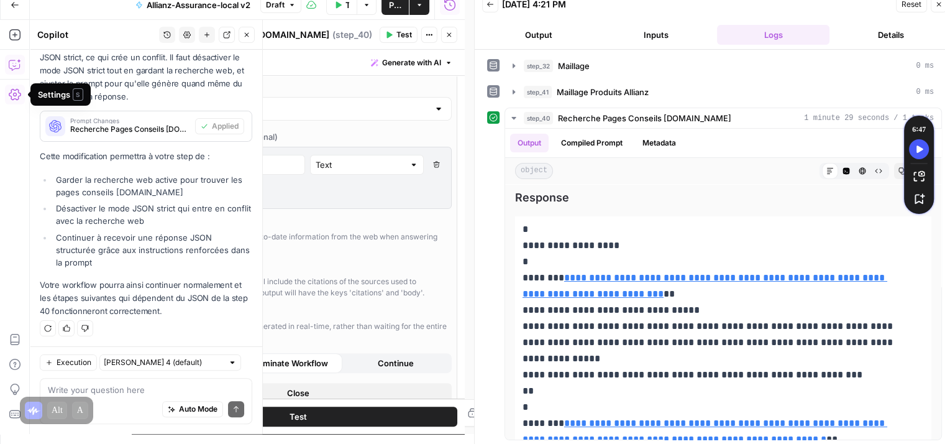
click at [114, 388] on textarea at bounding box center [146, 389] width 196 height 12
type textarea "jene veux pas du json dans du json justement"
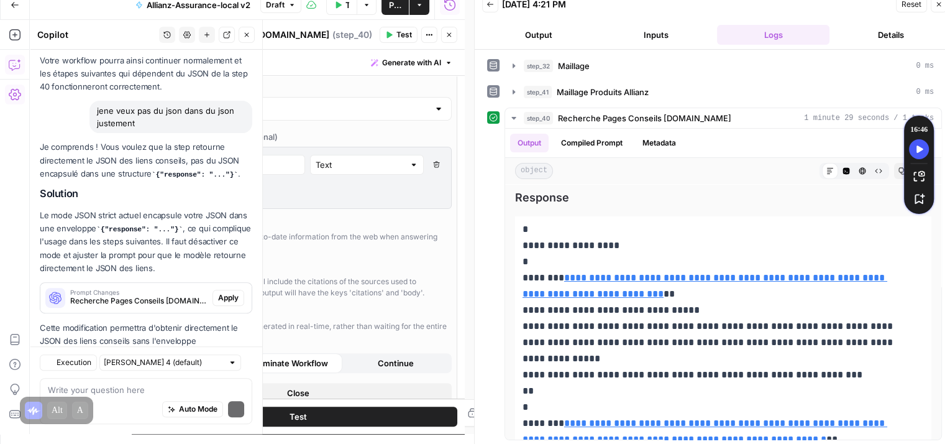
scroll to position [557, 0]
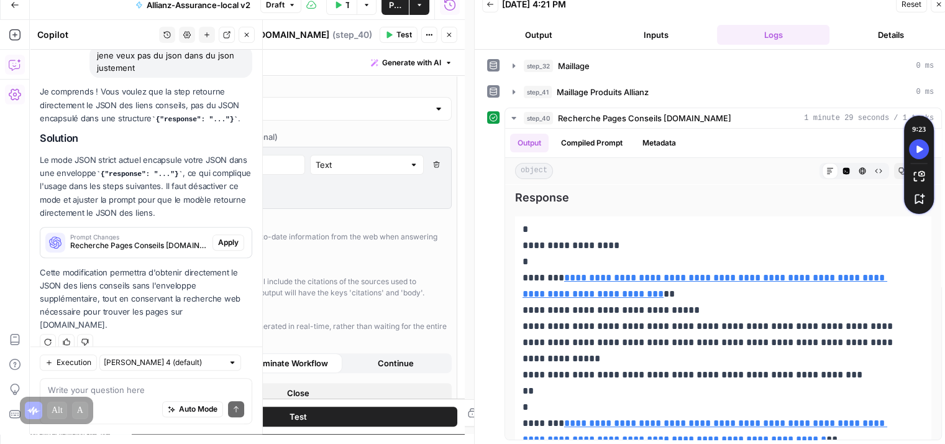
click at [221, 240] on span "Apply" at bounding box center [228, 242] width 20 height 11
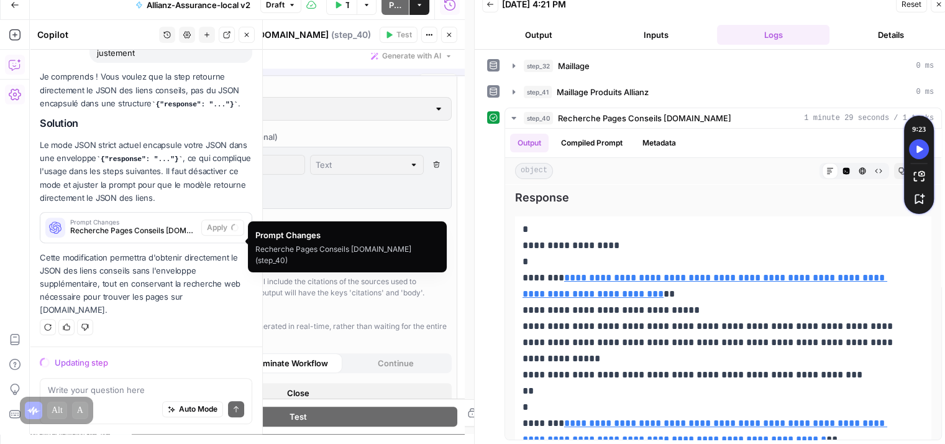
scroll to position [537, 0]
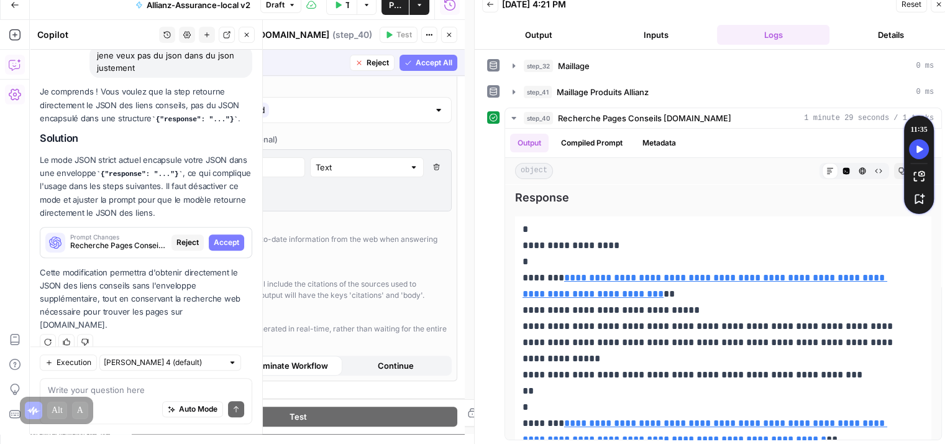
click at [222, 237] on span "Accept" at bounding box center [226, 242] width 25 height 11
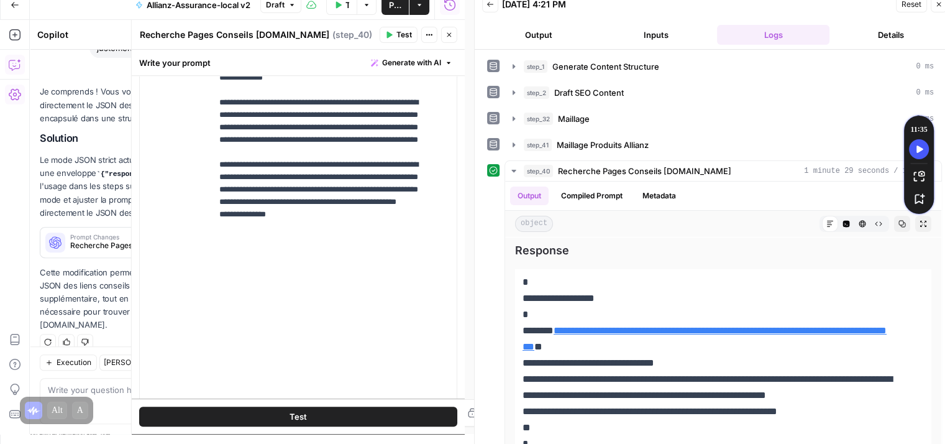
scroll to position [1155, 0]
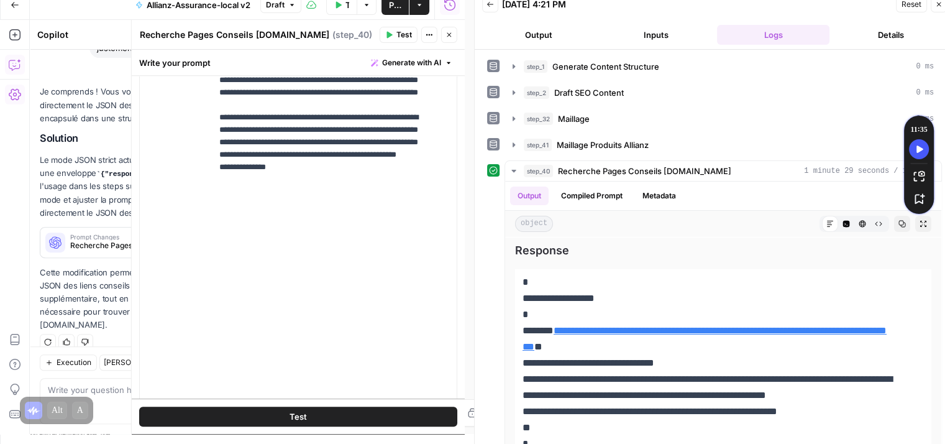
click at [329, 421] on button "Test" at bounding box center [298, 416] width 318 height 20
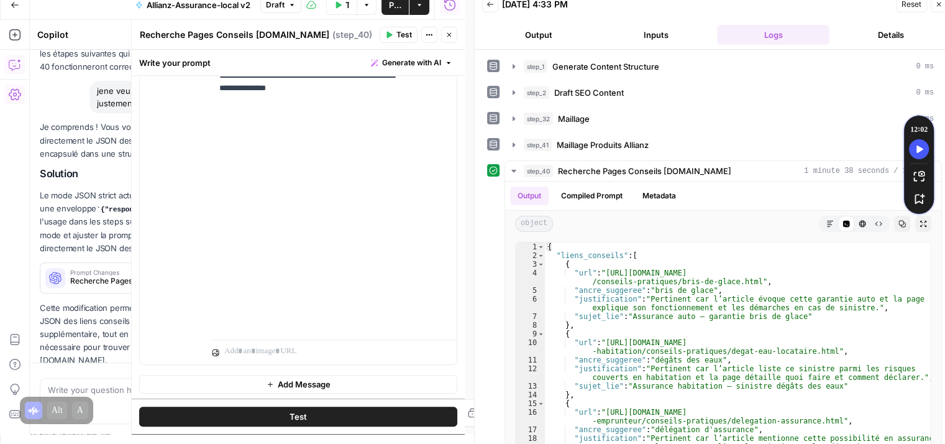
scroll to position [576, 0]
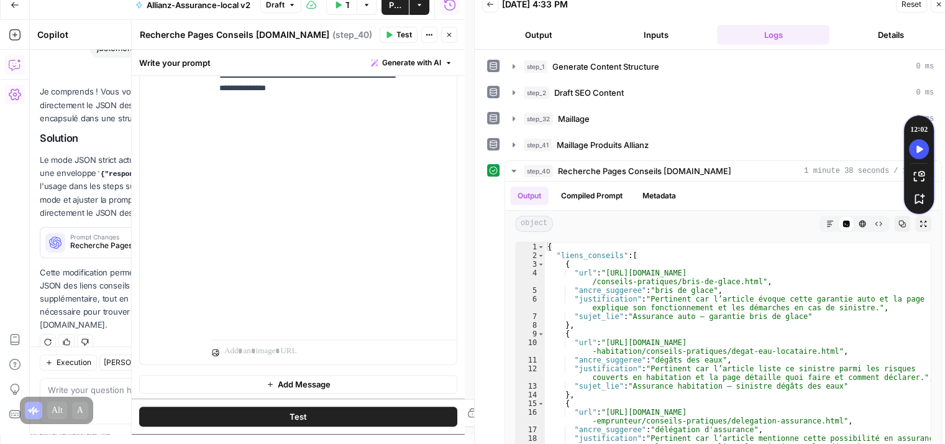
click at [451, 34] on icon "button" at bounding box center [448, 34] width 7 height 7
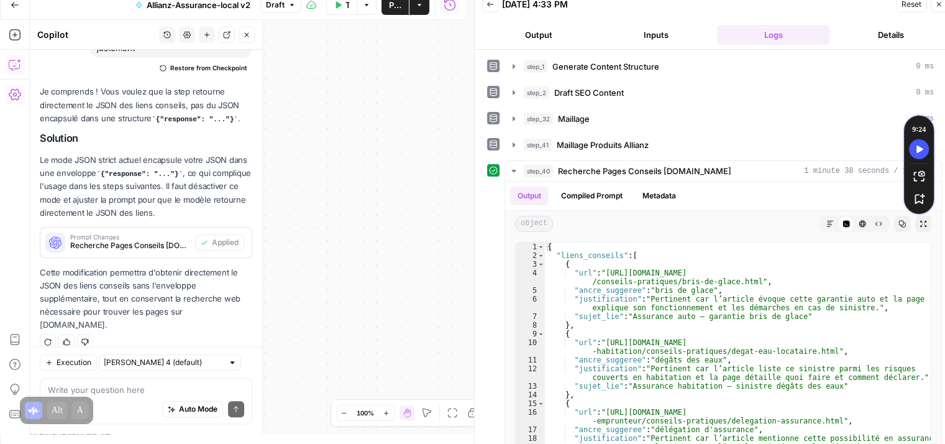
click at [244, 34] on icon "button" at bounding box center [246, 34] width 7 height 7
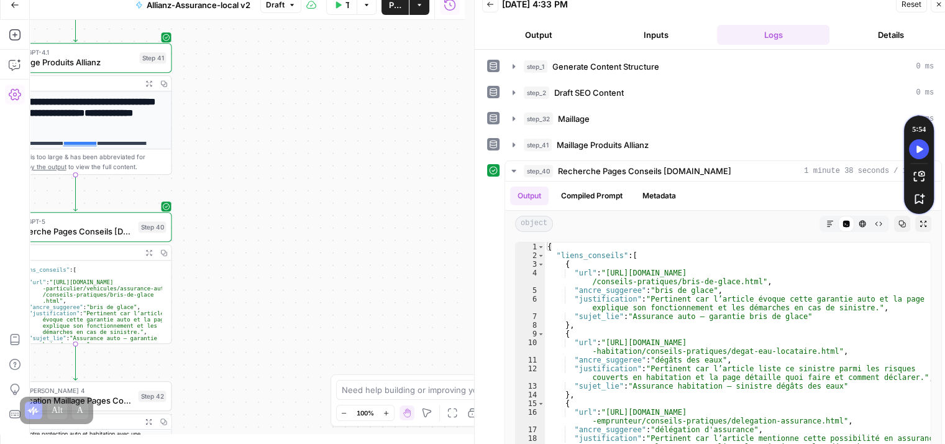
click at [396, 8] on span "Publish" at bounding box center [395, 5] width 12 height 12
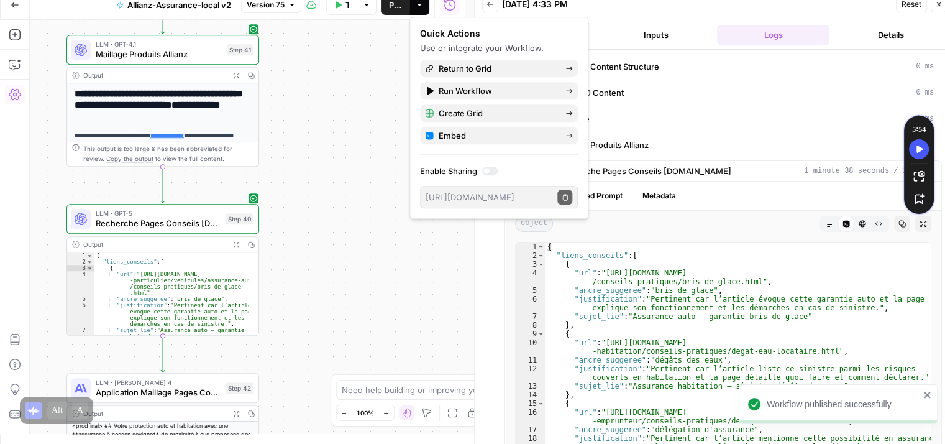
click at [383, 286] on div "**********" at bounding box center [247, 227] width 435 height 414
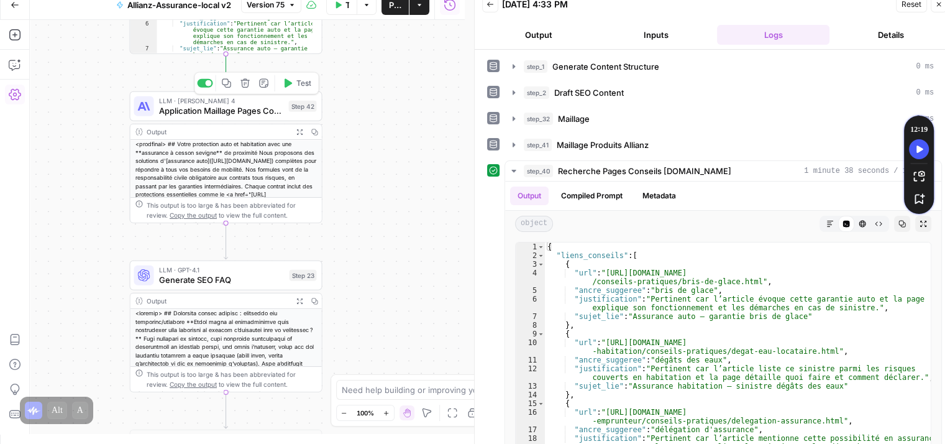
click at [160, 109] on span "Application Maillage Pages Conseils" at bounding box center [221, 110] width 125 height 12
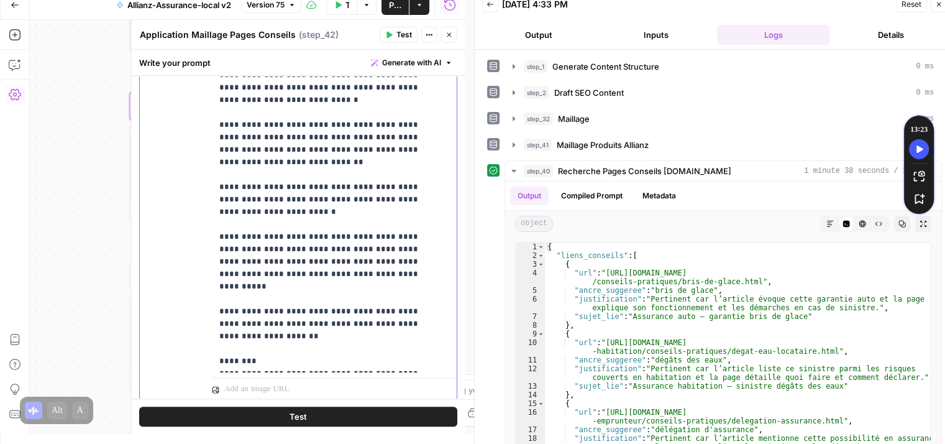
scroll to position [455, 0]
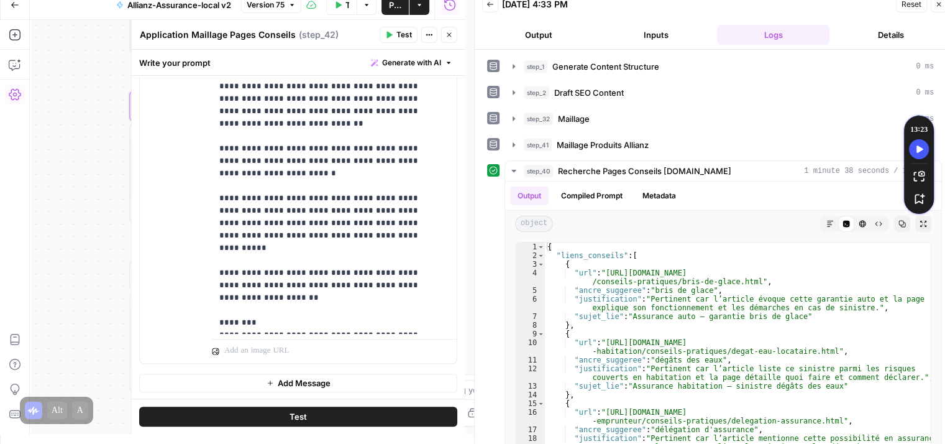
click at [296, 419] on span "Test" at bounding box center [297, 416] width 17 height 12
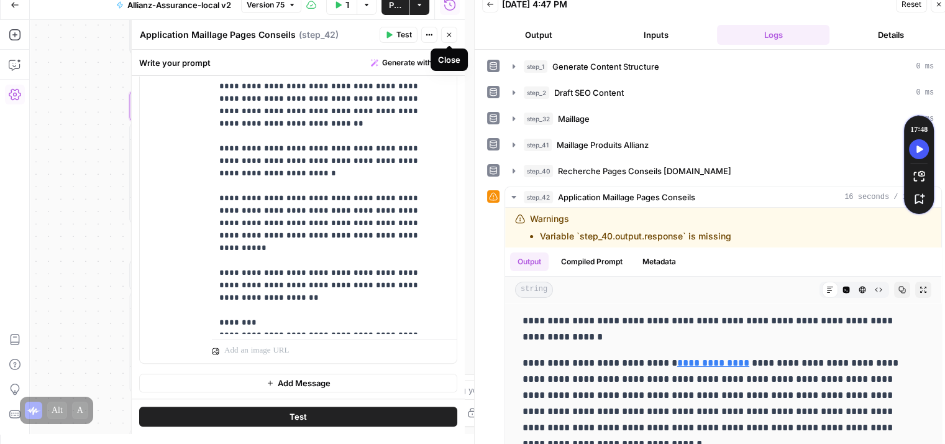
click at [455, 35] on button "Close" at bounding box center [449, 35] width 16 height 16
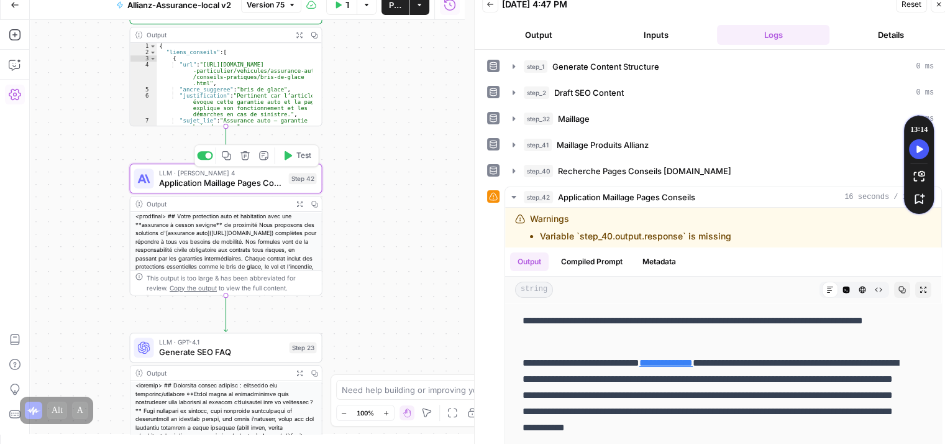
click at [208, 189] on div "LLM · Claude Sonnet 4 Application Maillage Pages Conseils Step 42 Copy step Del…" at bounding box center [226, 178] width 193 height 30
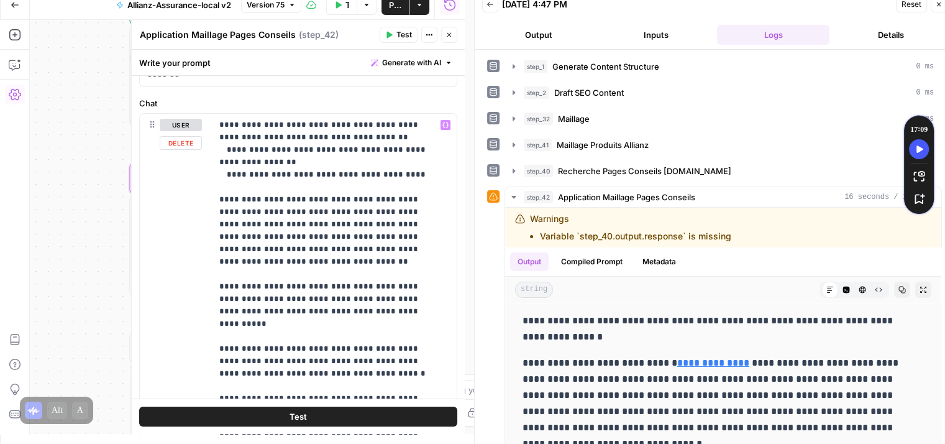
scroll to position [0, 0]
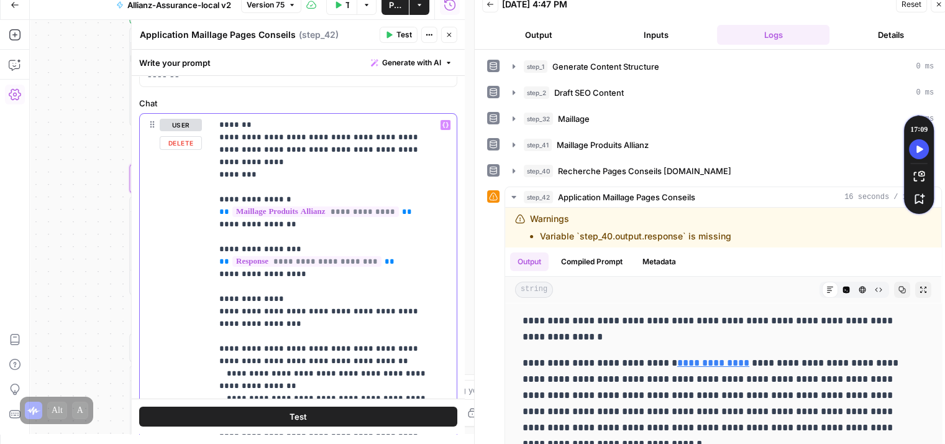
click at [316, 262] on span "**********" at bounding box center [306, 261] width 149 height 11
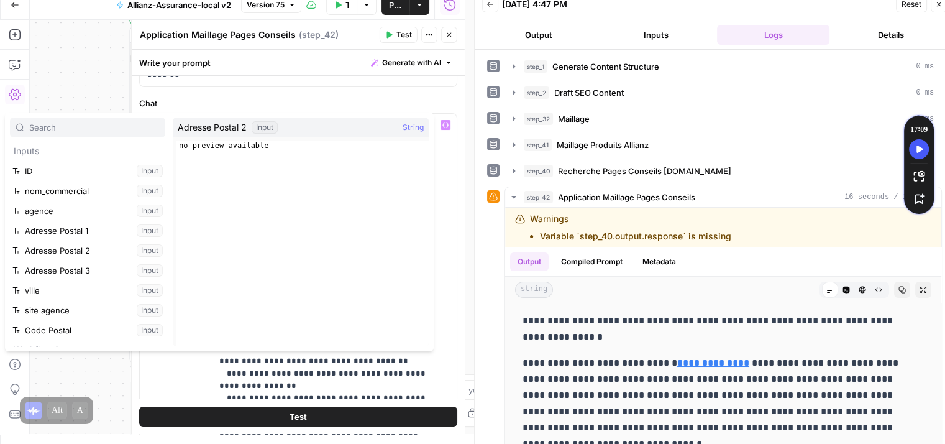
scroll to position [192, 0]
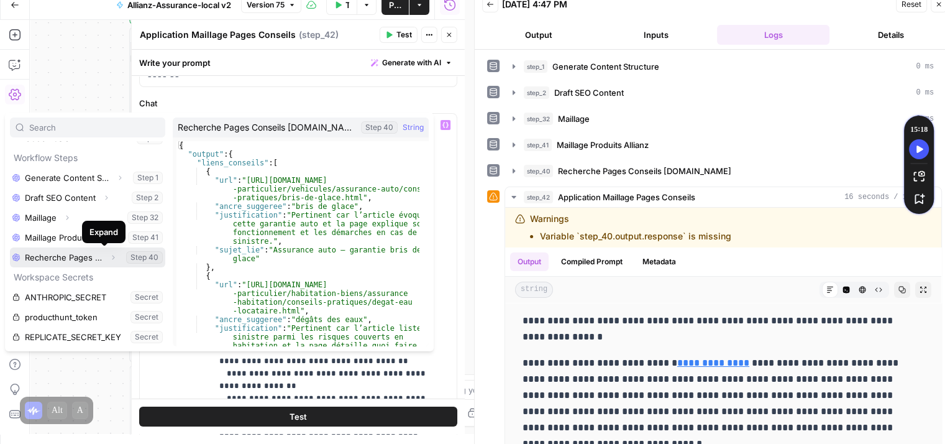
click at [112, 258] on icon "button" at bounding box center [113, 257] width 2 height 4
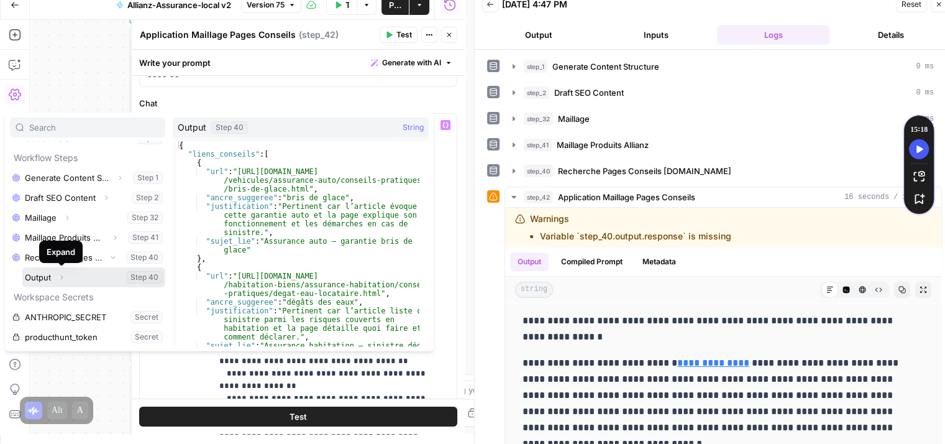
click at [60, 273] on icon "button" at bounding box center [61, 276] width 7 height 7
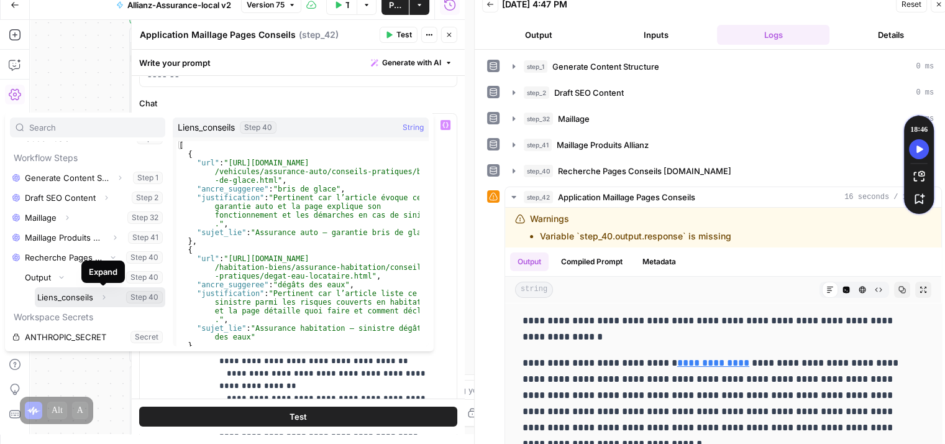
click at [104, 296] on icon "button" at bounding box center [103, 296] width 7 height 7
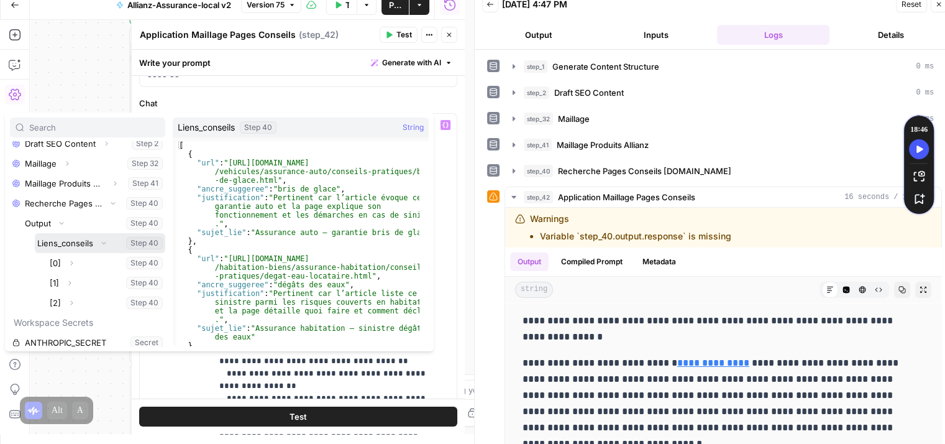
scroll to position [259, 0]
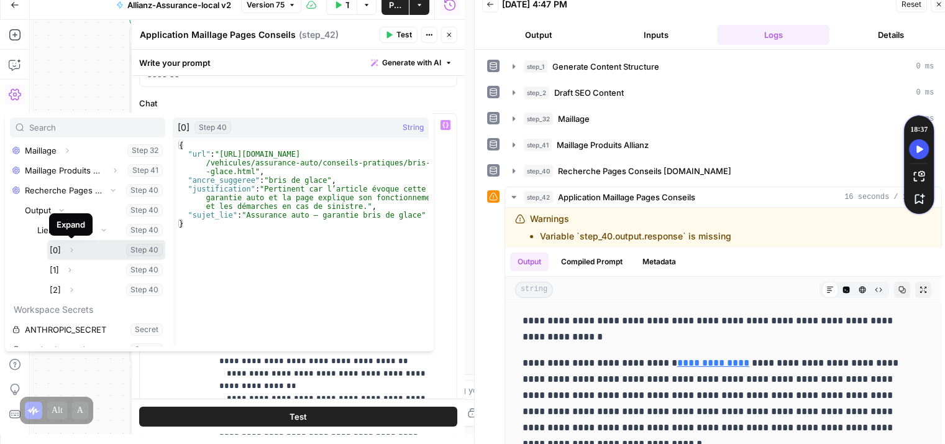
click at [71, 251] on icon "button" at bounding box center [72, 250] width 2 height 4
click at [70, 247] on icon "button" at bounding box center [71, 249] width 7 height 7
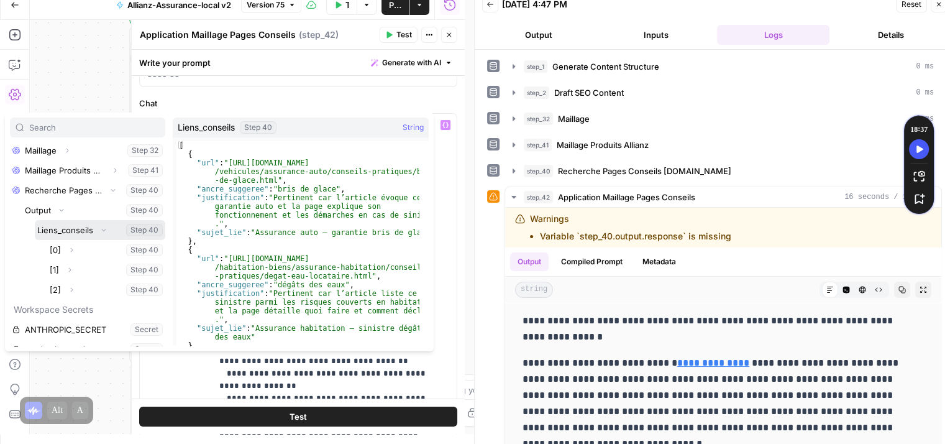
click at [65, 229] on button "Select variable Liens_conseils" at bounding box center [100, 230] width 130 height 20
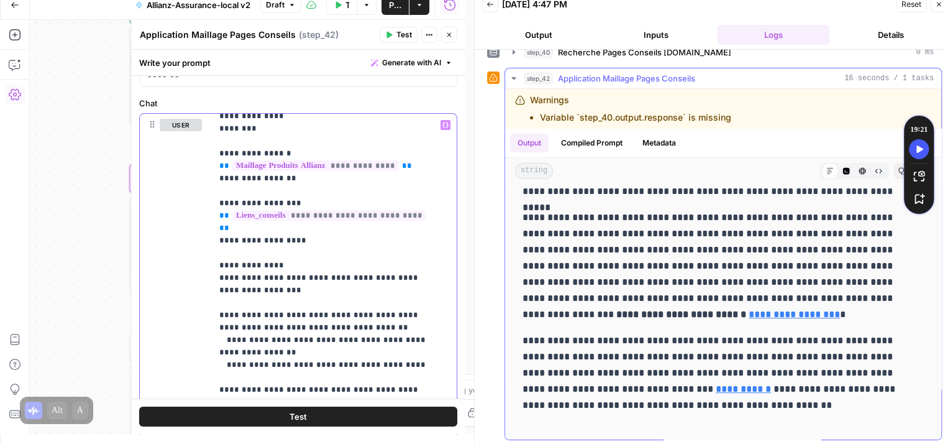
scroll to position [424, 0]
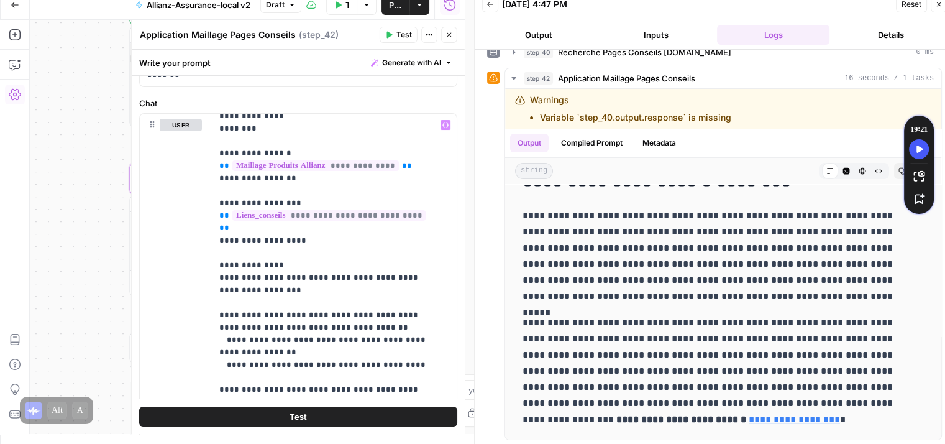
click at [296, 412] on span "Test" at bounding box center [297, 416] width 17 height 12
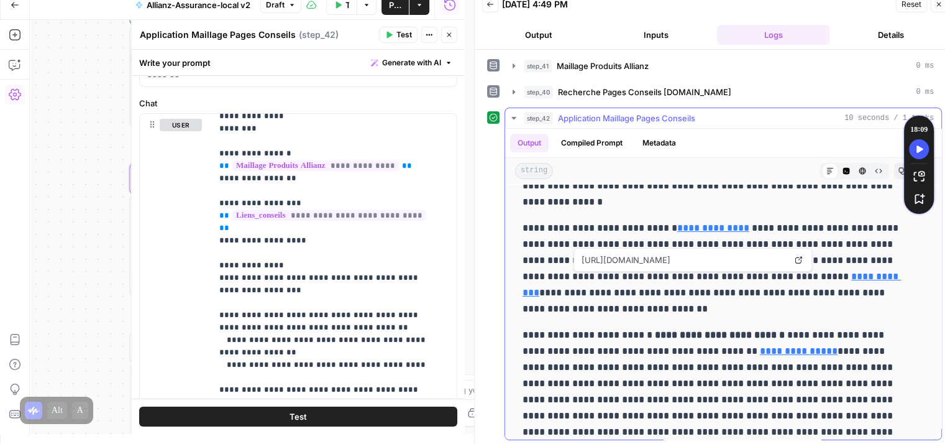
scroll to position [19, 0]
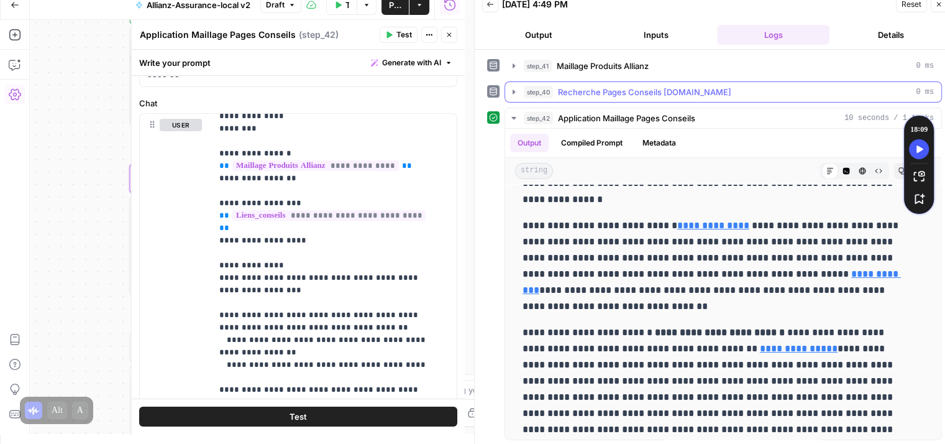
click at [505, 85] on button "step_40 Recherche Pages Conseils Allianz.fr 0 ms" at bounding box center [723, 92] width 436 height 20
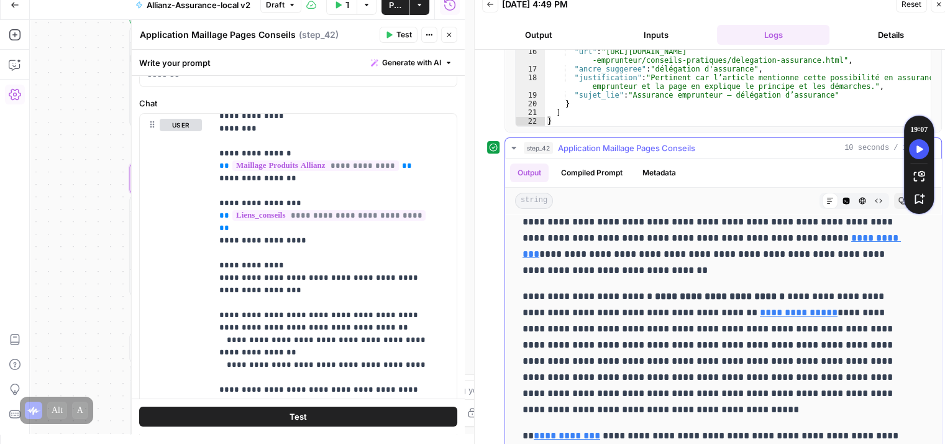
scroll to position [86, 0]
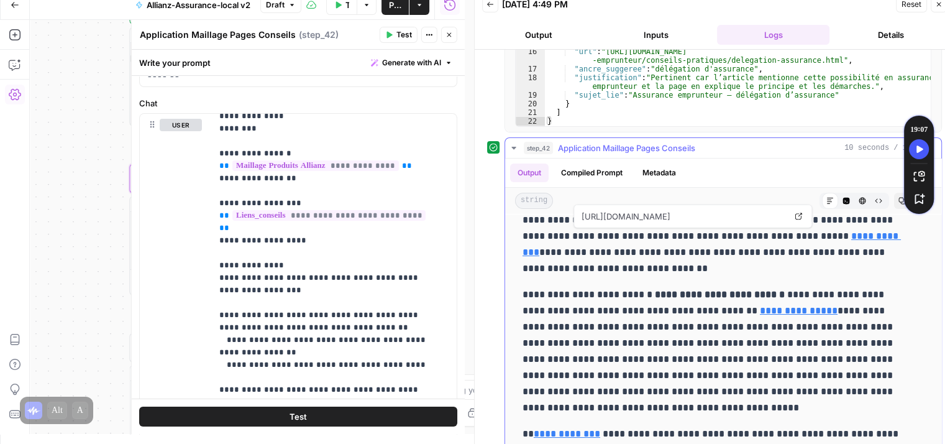
click at [795, 232] on link "**********" at bounding box center [711, 243] width 378 height 25
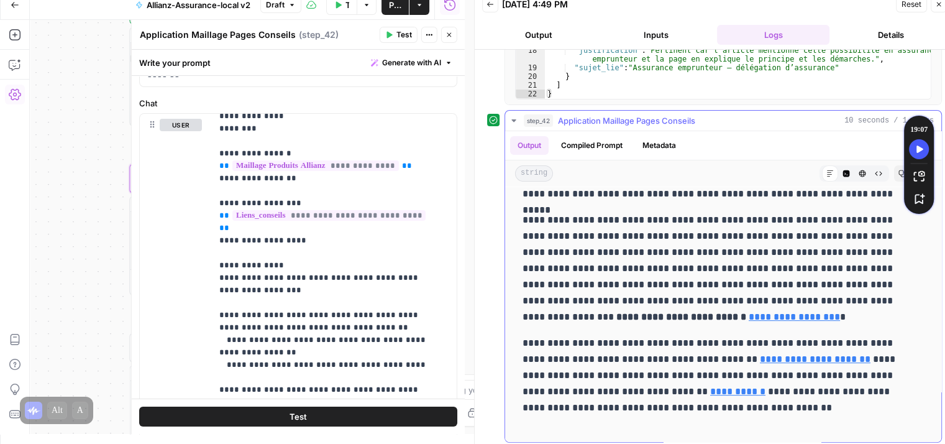
scroll to position [390, 0]
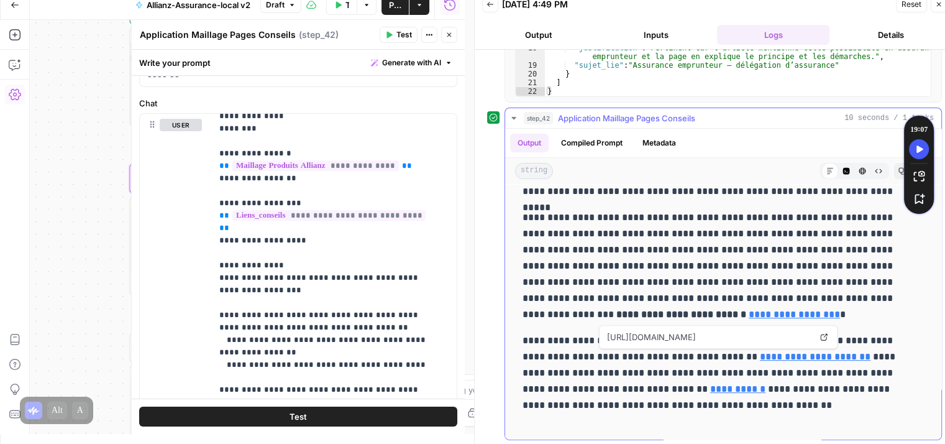
click at [814, 356] on link "**********" at bounding box center [815, 356] width 111 height 9
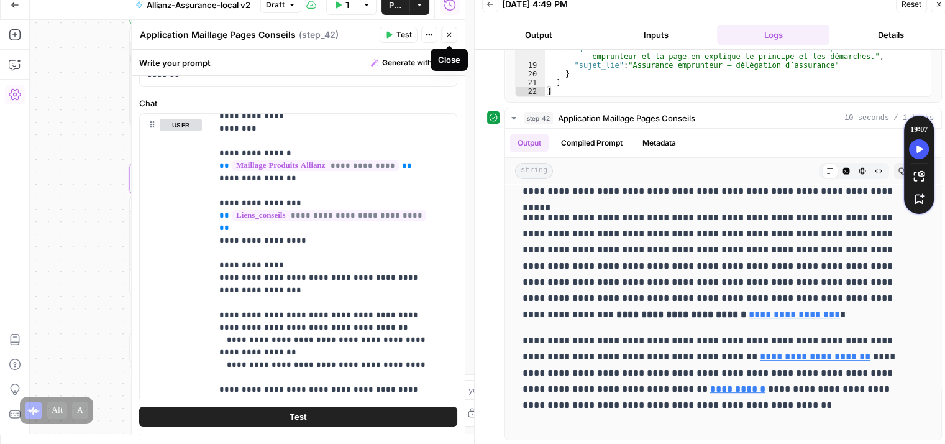
click at [450, 37] on icon "button" at bounding box center [448, 34] width 7 height 7
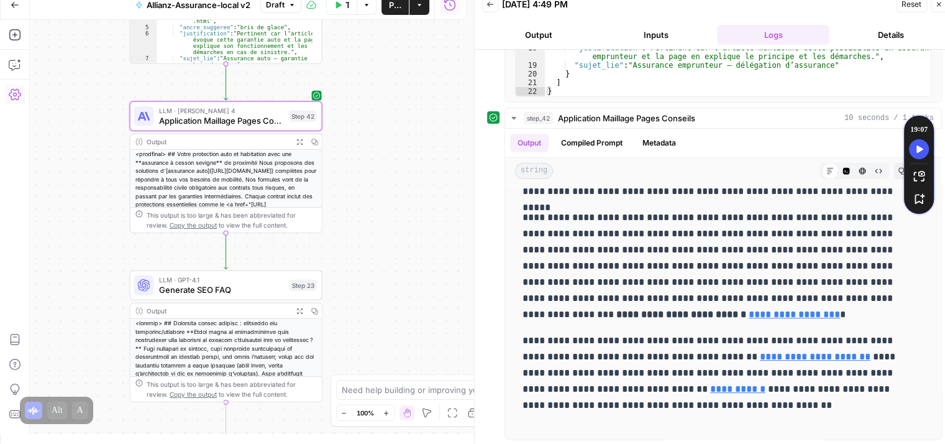
click at [194, 306] on div "Output" at bounding box center [218, 311] width 142 height 10
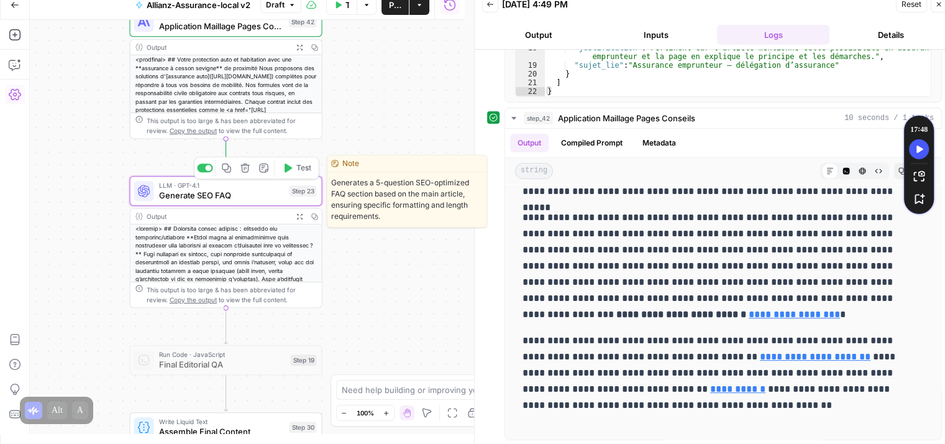
click at [173, 197] on span "Generate SEO FAQ" at bounding box center [221, 195] width 125 height 12
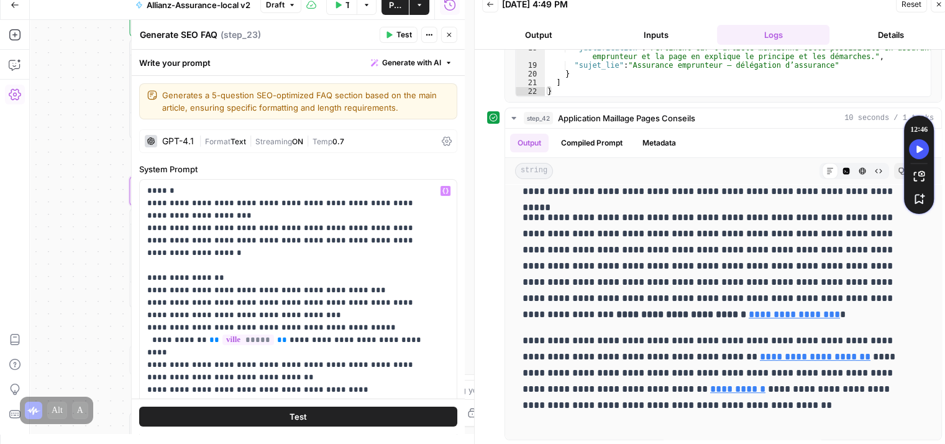
scroll to position [50, 0]
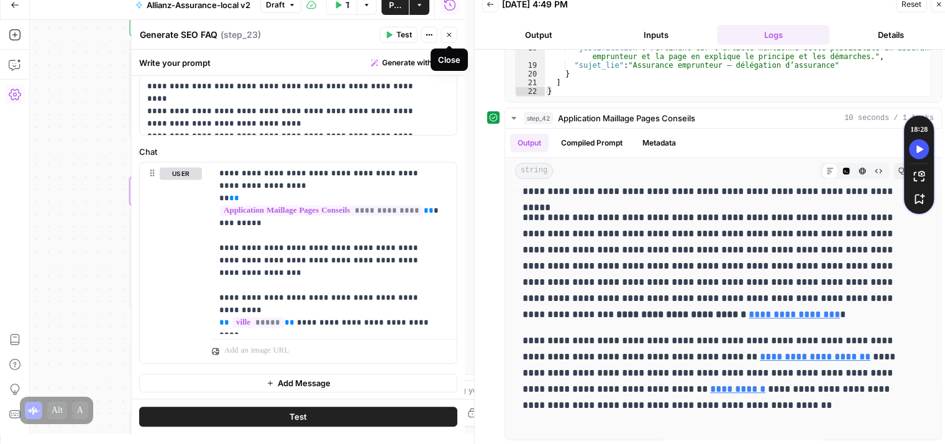
click at [450, 38] on icon "button" at bounding box center [448, 34] width 7 height 7
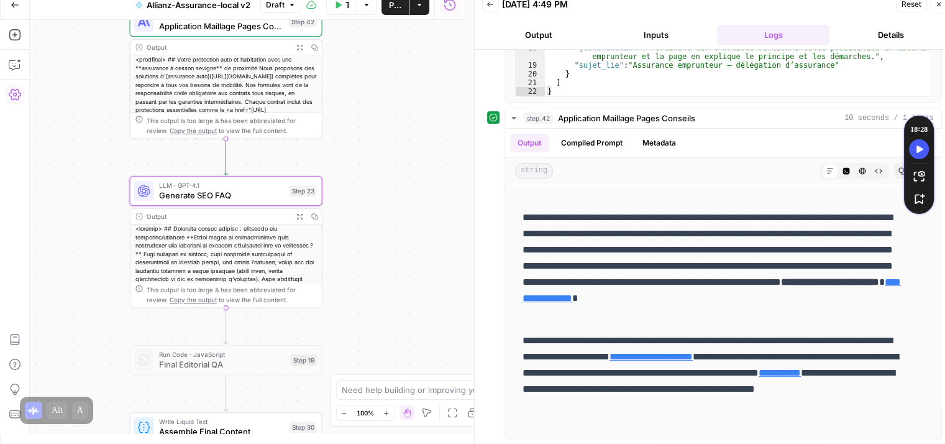
scroll to position [512, 0]
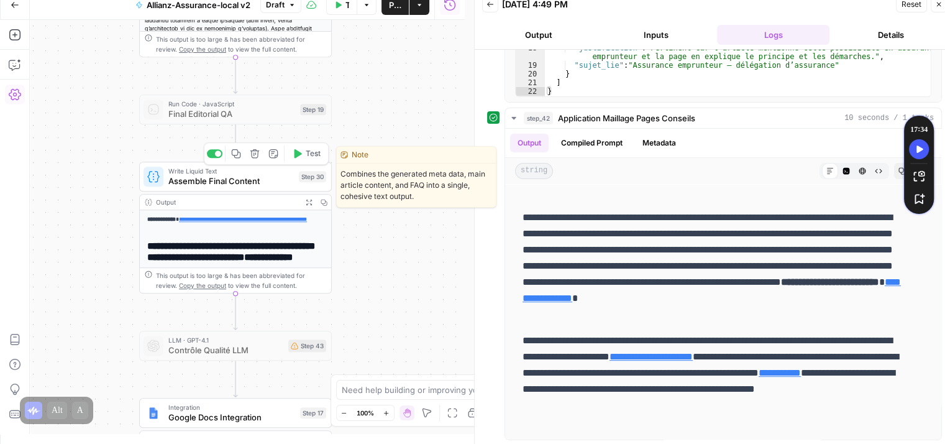
click at [301, 162] on div "Copy step Delete step Edit Note Test" at bounding box center [266, 153] width 125 height 22
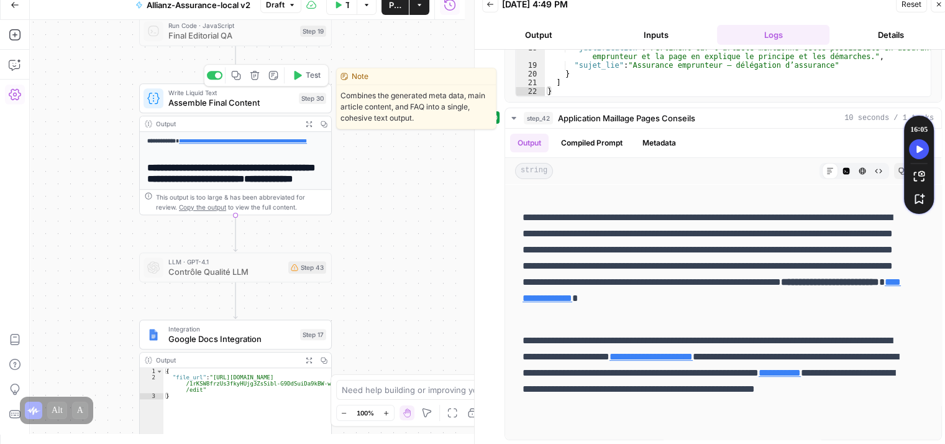
click at [304, 80] on button "Test" at bounding box center [306, 75] width 39 height 16
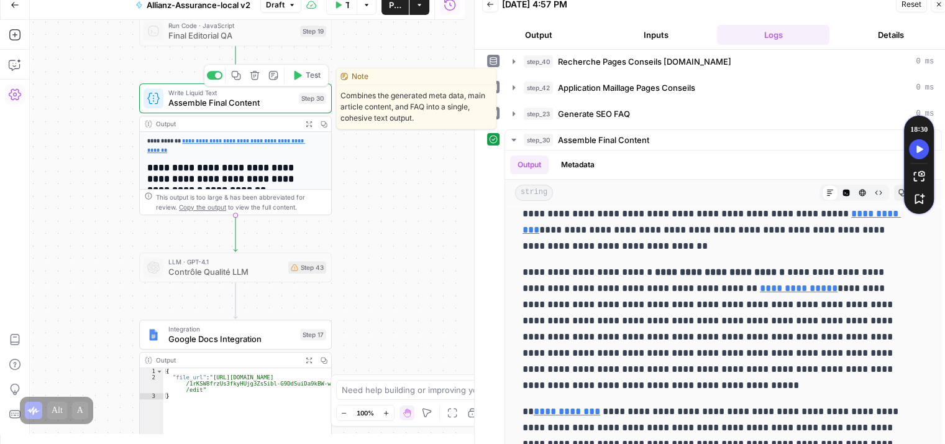
scroll to position [112, 0]
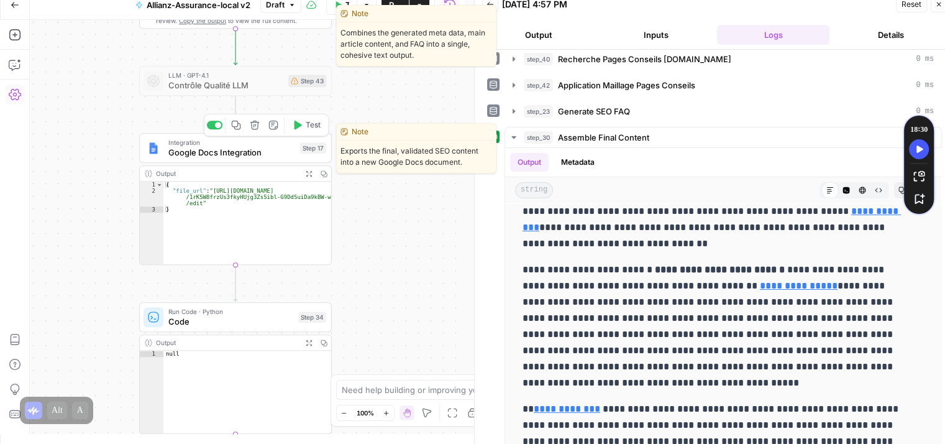
click at [303, 127] on button "Test" at bounding box center [306, 125] width 39 height 16
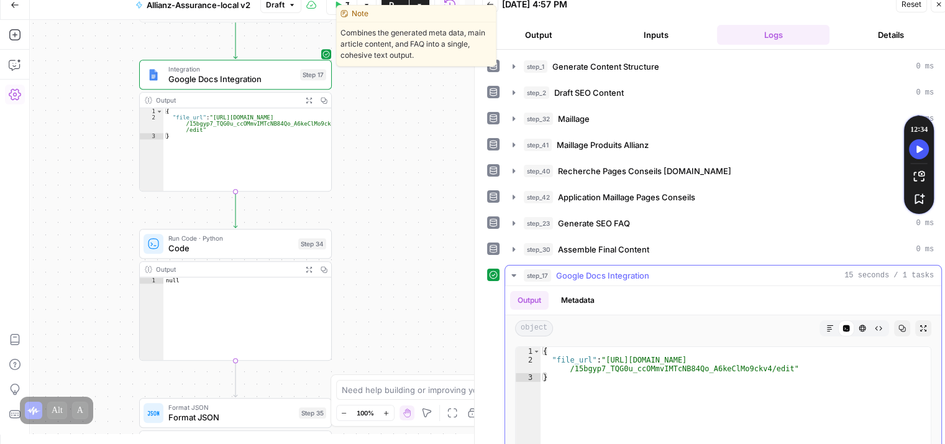
type textarea "**********"
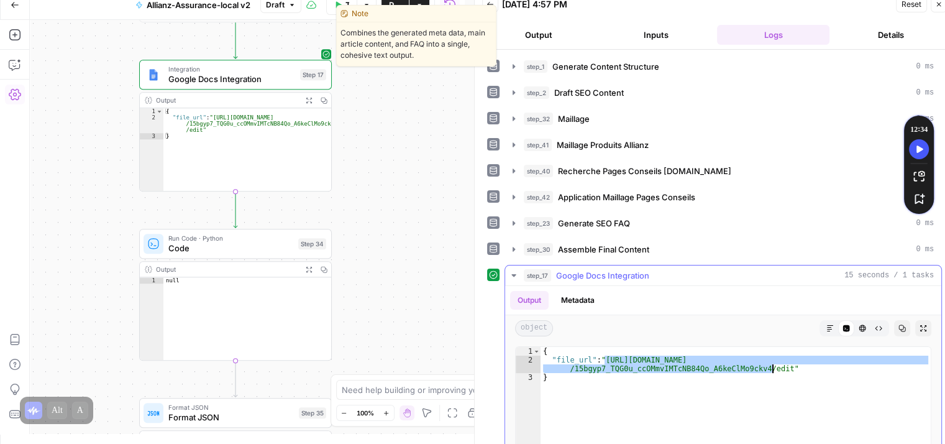
drag, startPoint x: 606, startPoint y: 357, endPoint x: 773, endPoint y: 367, distance: 167.4
click at [308, 222] on span "Test" at bounding box center [313, 220] width 15 height 11
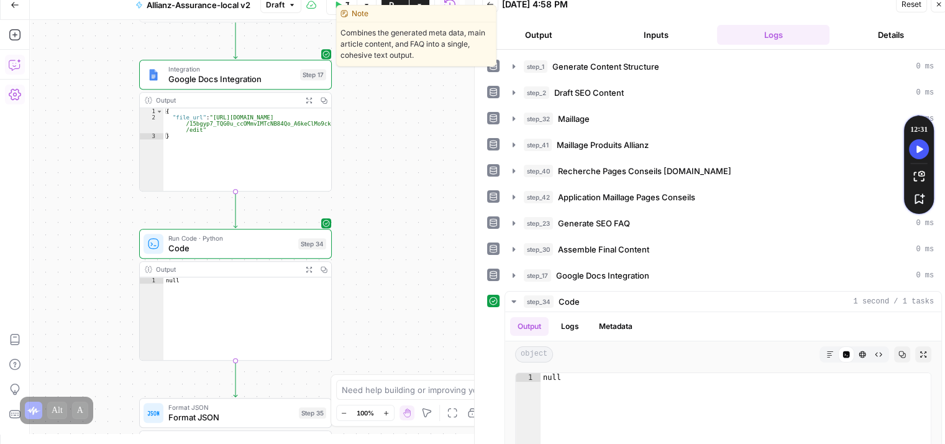
click at [12, 60] on icon "button" at bounding box center [15, 64] width 12 height 12
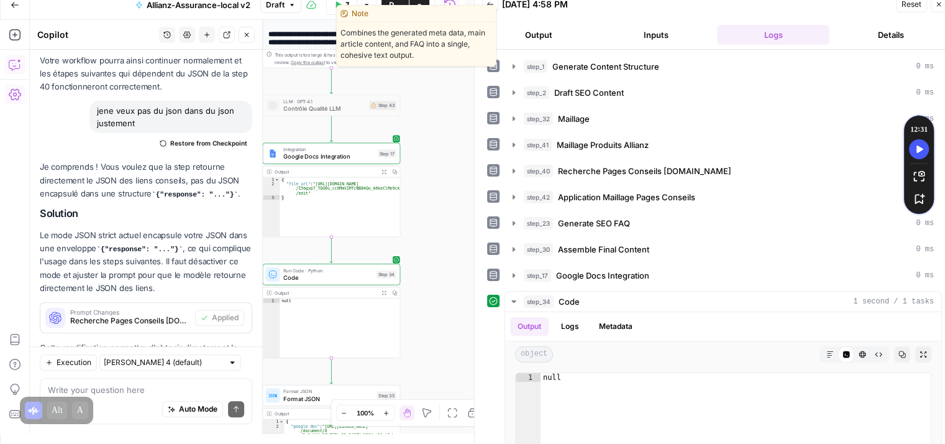
scroll to position [576, 0]
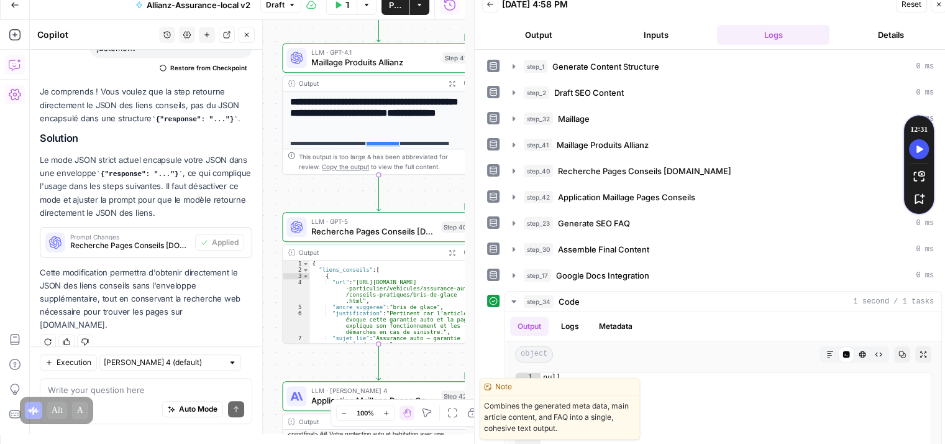
click at [131, 396] on div "Auto Mode Send" at bounding box center [146, 409] width 196 height 27
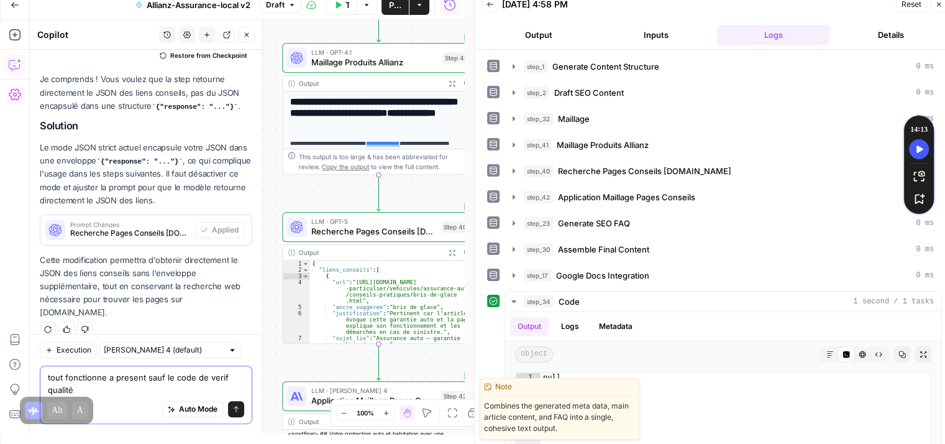
type textarea "tout fonctionne a present sauf le code de verif qualité"
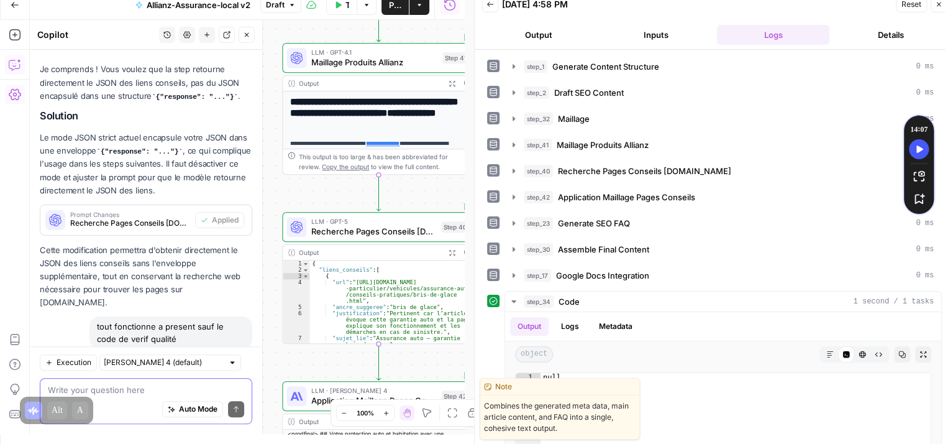
scroll to position [616, 0]
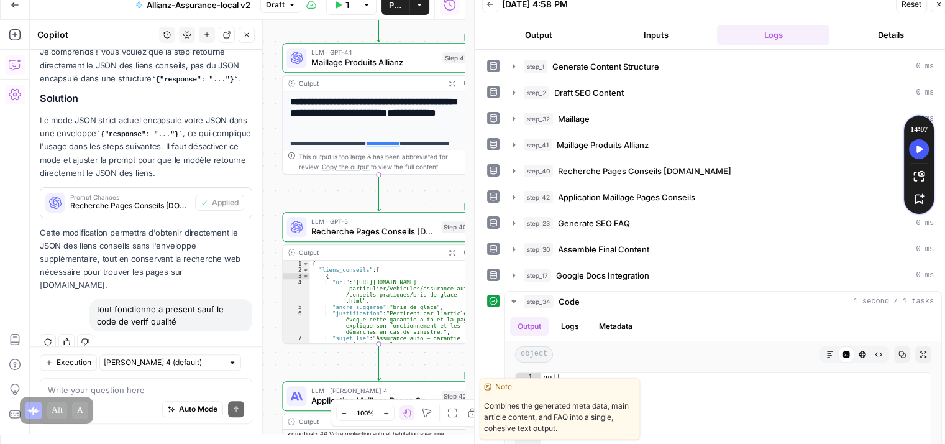
click at [174, 306] on div "tout fonctionne a present sauf le code de verif qualité" at bounding box center [170, 315] width 163 height 32
copy div "tout fonctionne a present sauf le code de verif qualité Regenerate Helpful Not …"
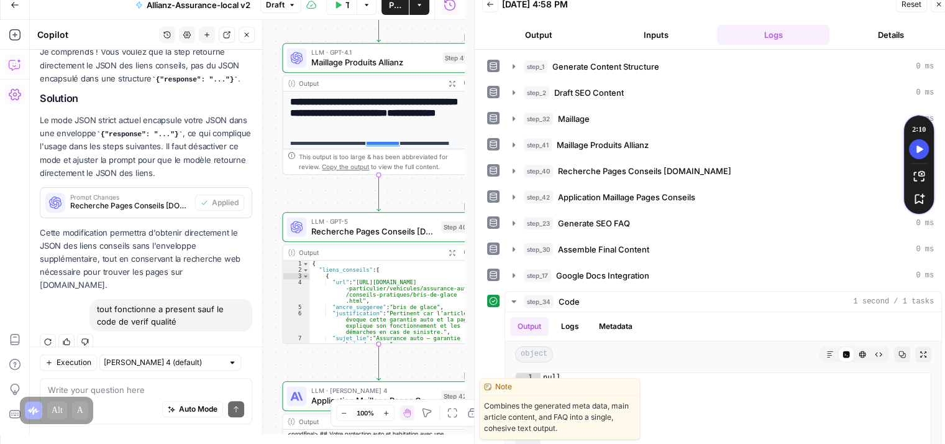
click at [115, 398] on div "Auto Mode Send" at bounding box center [146, 409] width 196 height 27
paste textarea "tout fonctionne a present sauf le code de verif qualité"
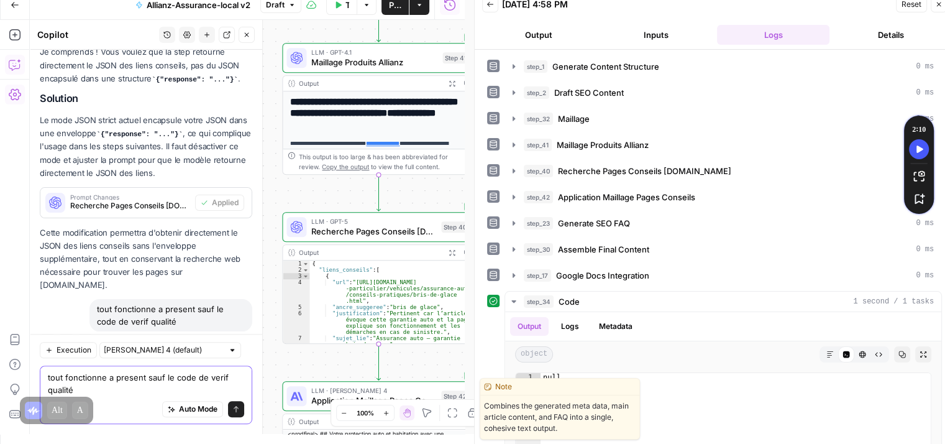
scroll to position [629, 0]
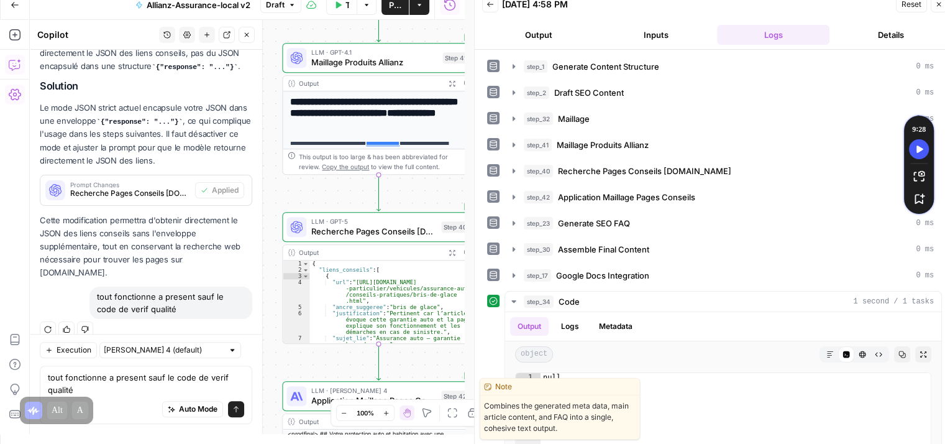
click at [124, 398] on div "Auto Mode Send" at bounding box center [146, 409] width 196 height 27
click at [99, 391] on textarea "tout fonctionne a present sauf le code de verif qualité" at bounding box center [146, 383] width 196 height 25
type textarea "tout fonctionne a present sauf le code de verif qualité. donc verifie bien enco…"
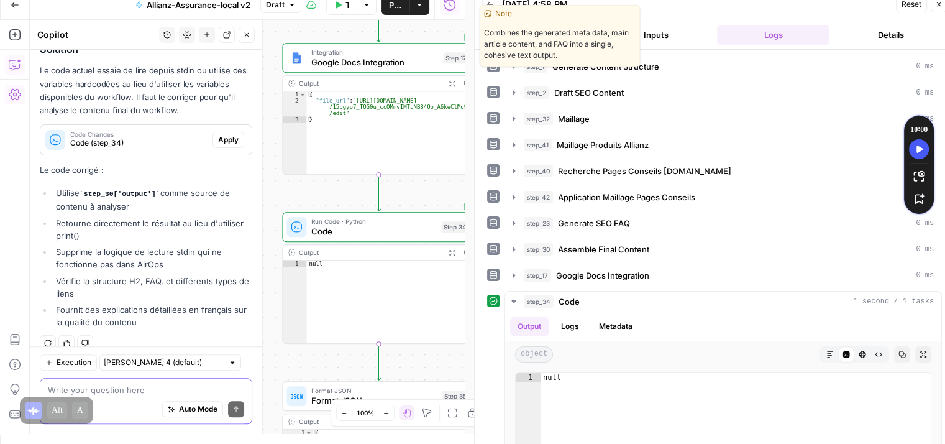
scroll to position [991, 0]
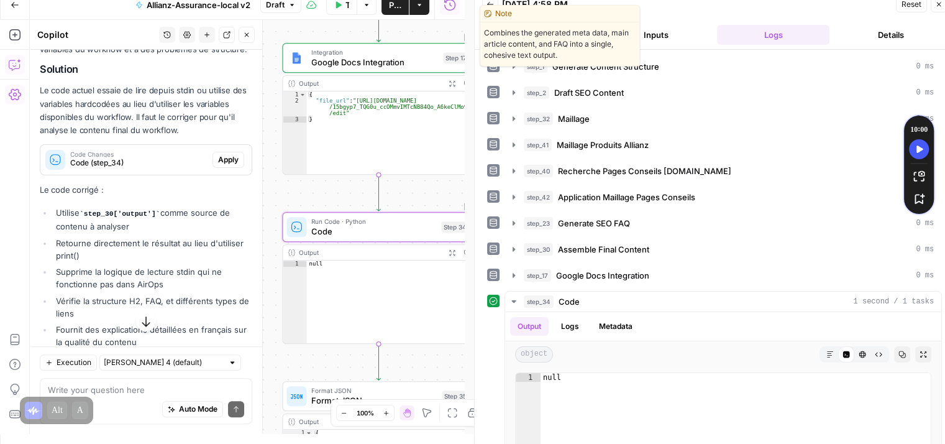
click at [218, 154] on span "Apply" at bounding box center [228, 159] width 20 height 11
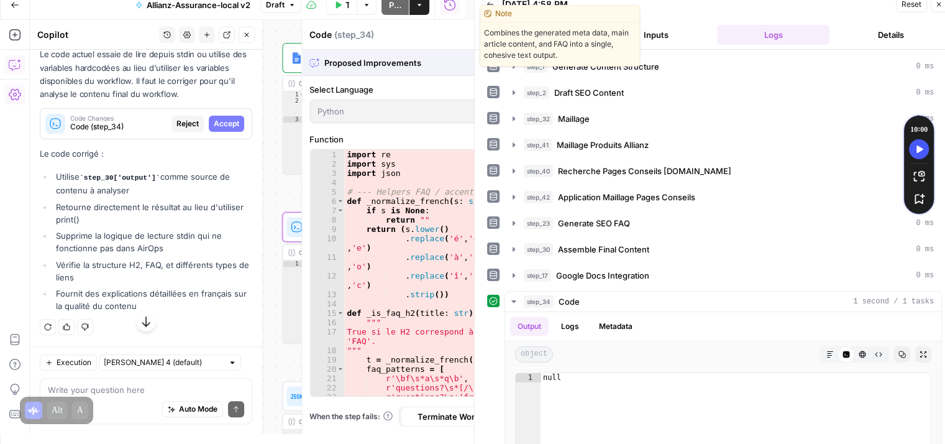
scroll to position [951, 0]
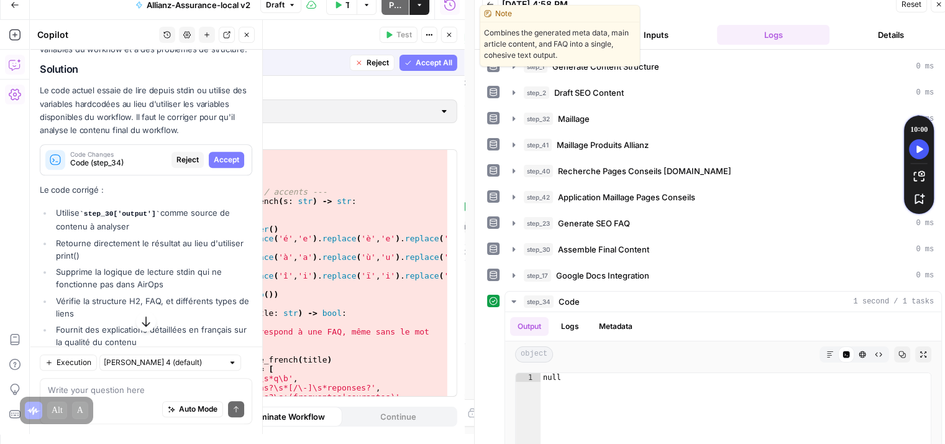
click at [214, 154] on span "Accept" at bounding box center [226, 159] width 25 height 11
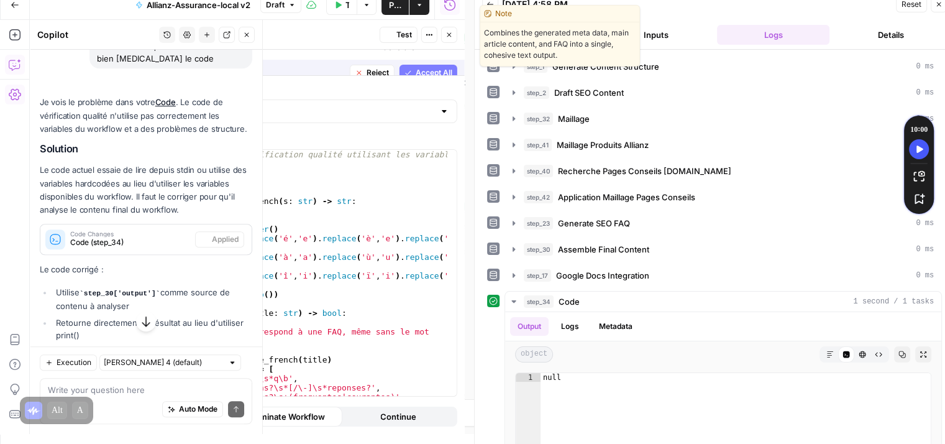
scroll to position [1031, 0]
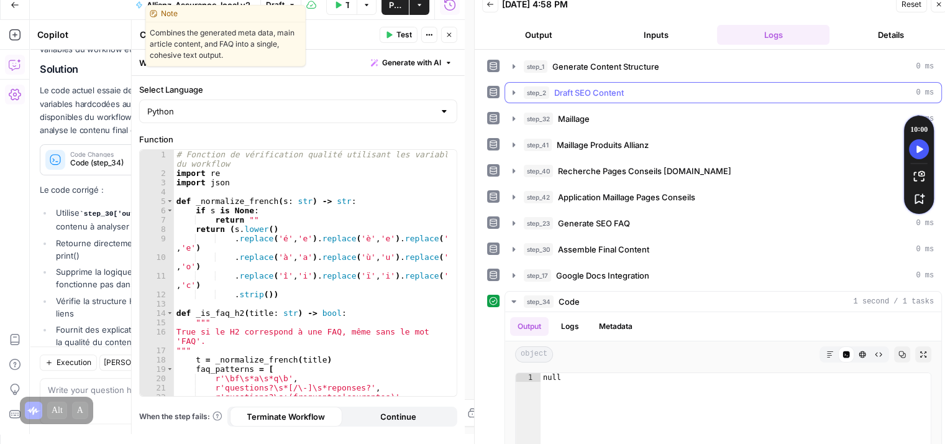
click at [393, 37] on button "Test" at bounding box center [399, 35] width 38 height 16
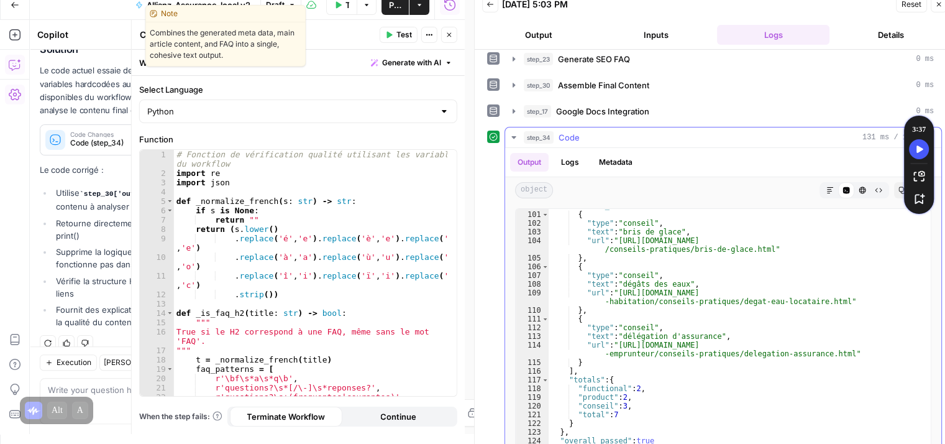
scroll to position [182, 0]
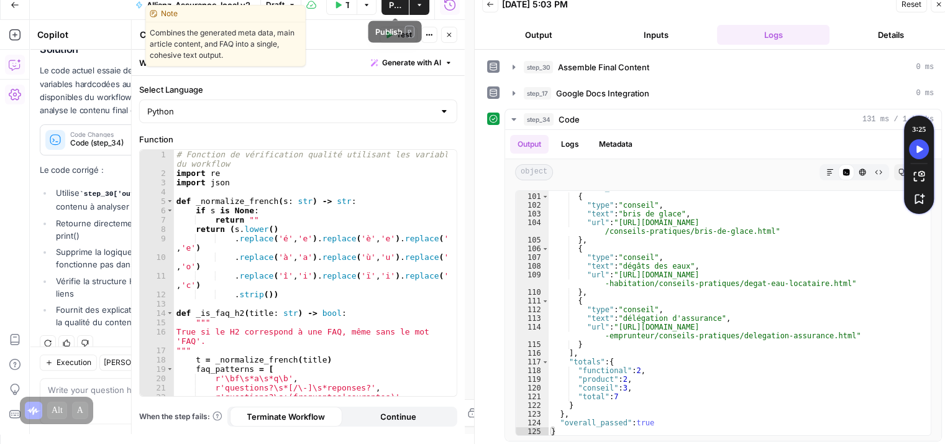
click at [393, 6] on span "Publish" at bounding box center [395, 5] width 12 height 12
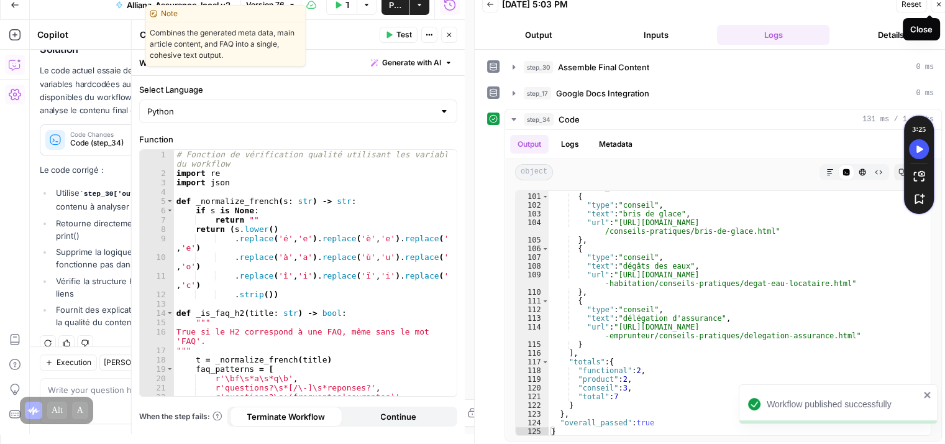
click at [936, 6] on icon "button" at bounding box center [938, 4] width 7 height 7
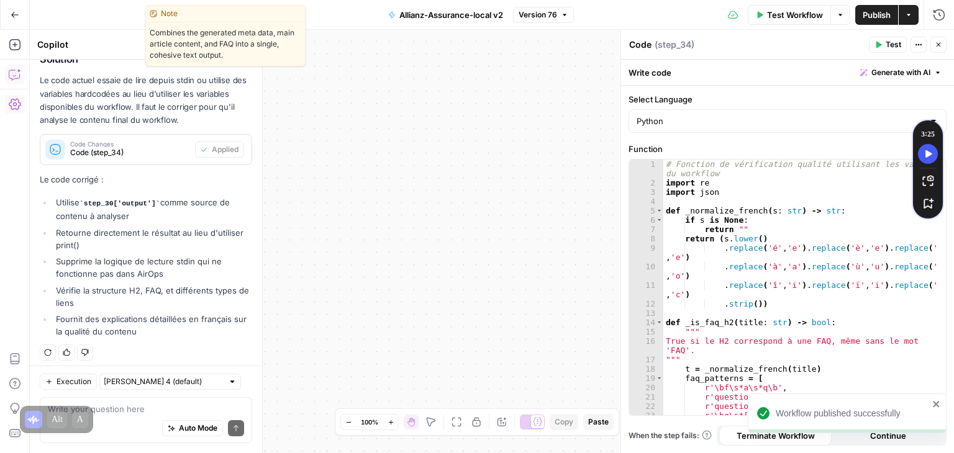
scroll to position [1041, 0]
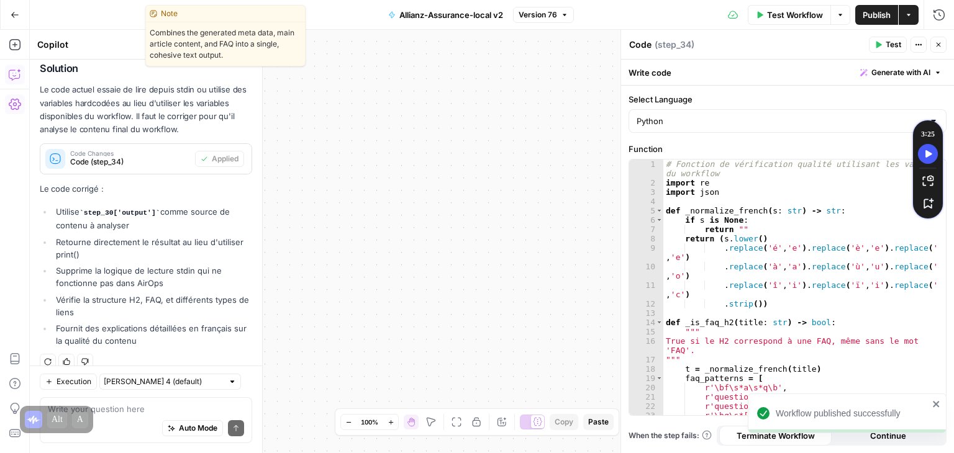
click at [424, 202] on div "**********" at bounding box center [492, 242] width 924 height 424
click at [116, 22] on div "Go Back Allianz-Assurance-local v2 Version 76 Test Workflow Options Publish Act…" at bounding box center [477, 14] width 954 height 29
click at [241, 27] on span "Combines the generated meta data, main article content, and FAQ into a single, …" at bounding box center [225, 43] width 159 height 43
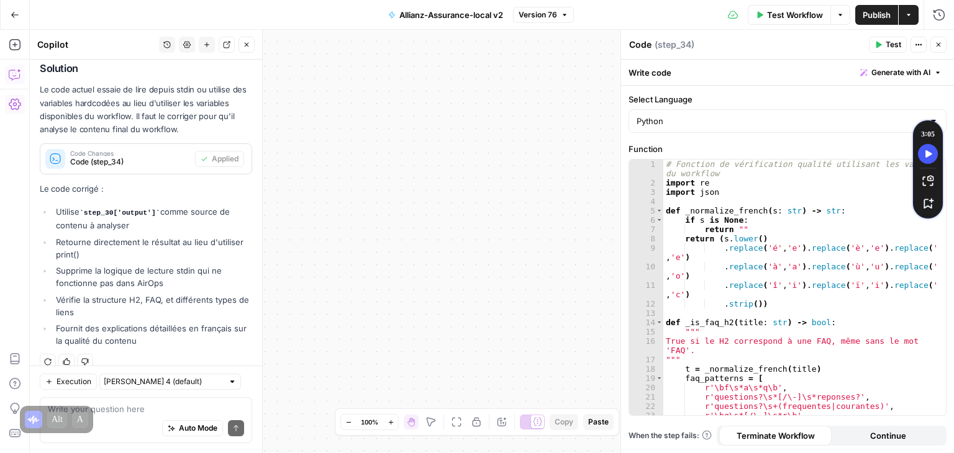
click at [276, 59] on div "**********" at bounding box center [492, 242] width 924 height 424
click at [245, 45] on icon "button" at bounding box center [246, 44] width 7 height 7
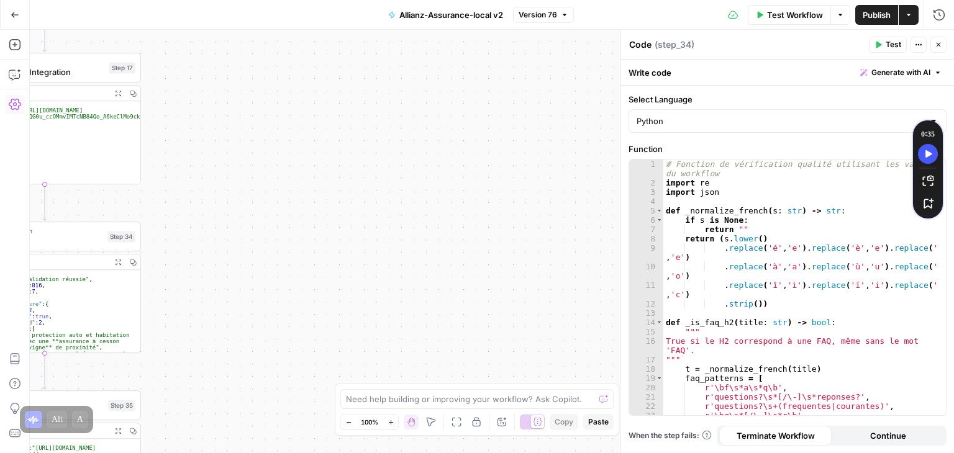
click at [870, 14] on span "Publish" at bounding box center [877, 15] width 28 height 12
click at [11, 16] on icon "button" at bounding box center [15, 15] width 9 height 9
